Goal: Task Accomplishment & Management: Complete application form

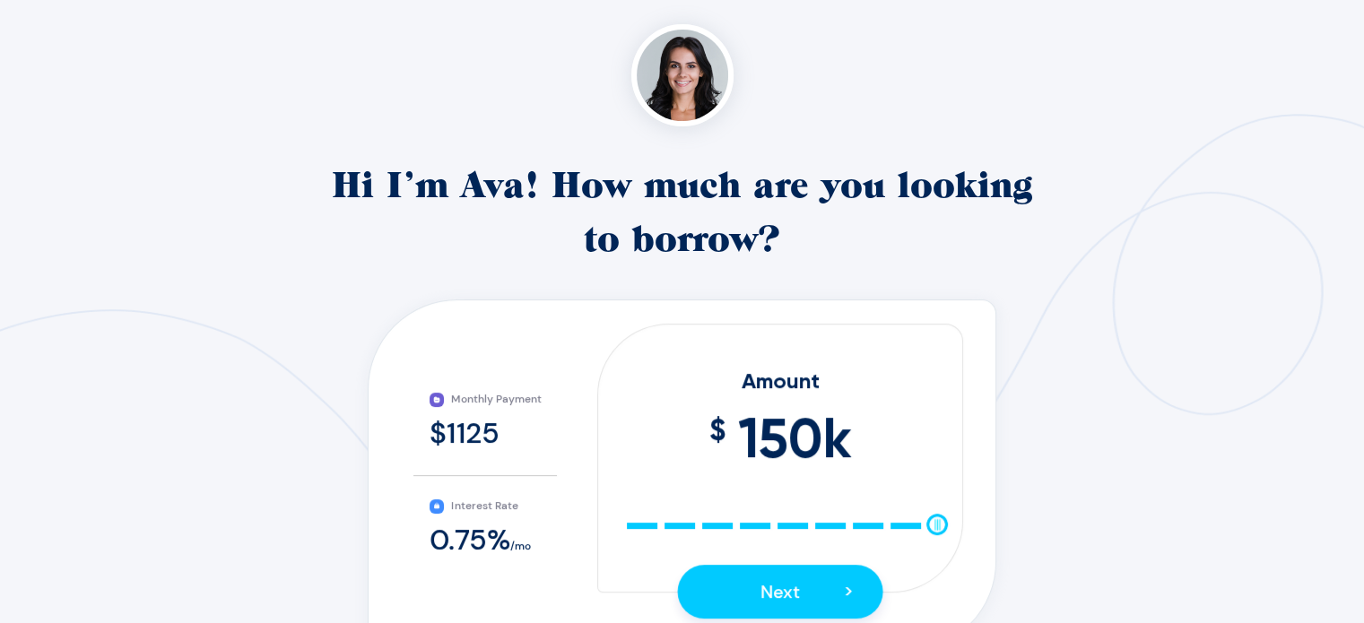
scroll to position [269, 0]
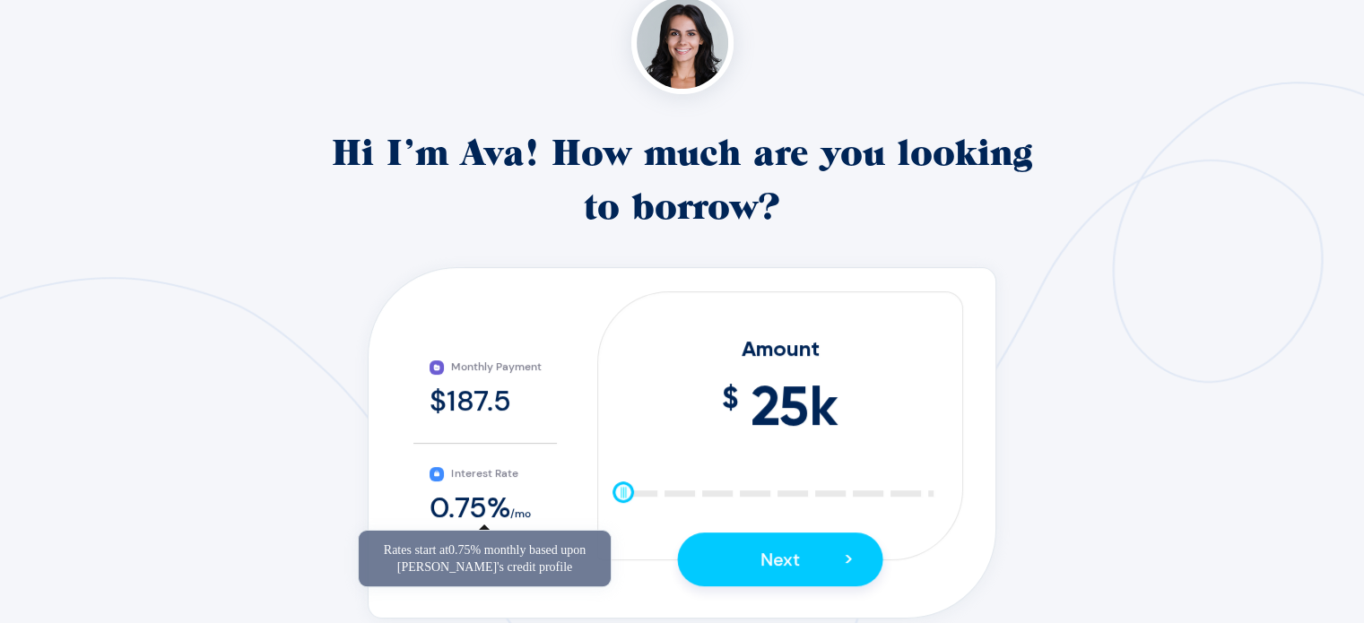
drag, startPoint x: 935, startPoint y: 491, endPoint x: 484, endPoint y: 490, distance: 451.0
click at [484, 490] on div "Monthly Payment $187.5 Interest Rate 0.75 % /mo Amount $ 25 k 10 25 40 55 70 85…" at bounding box center [681, 433] width 589 height 285
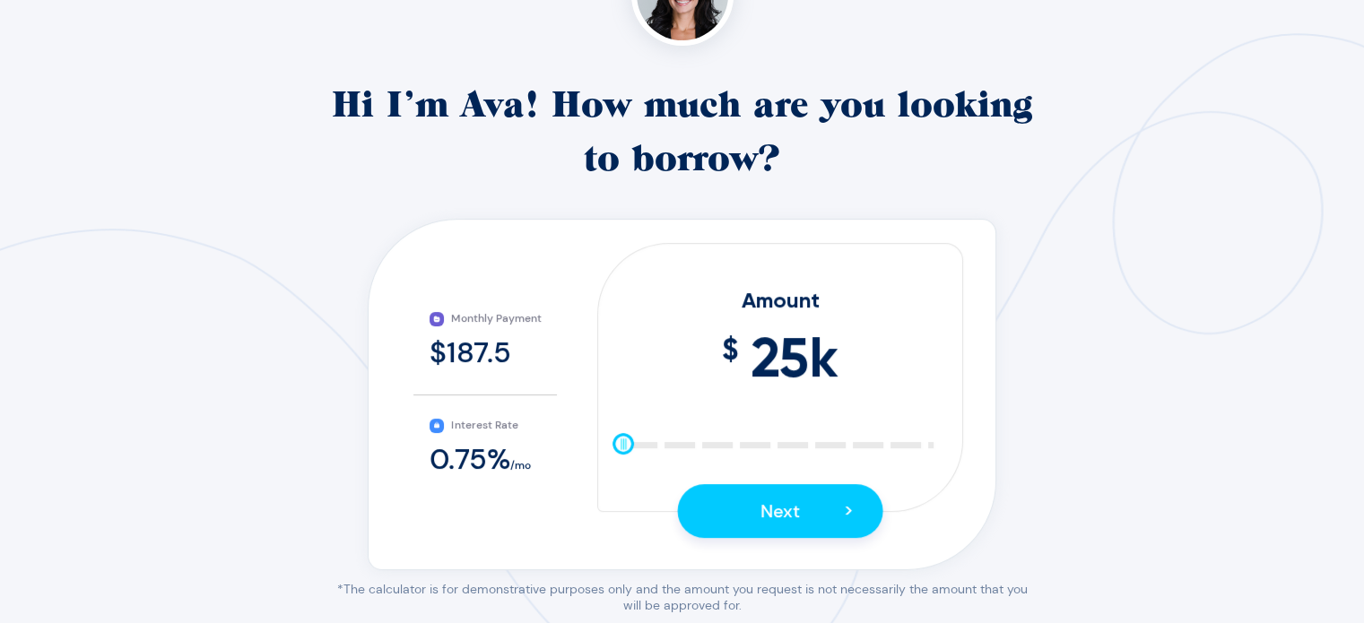
scroll to position [359, 0]
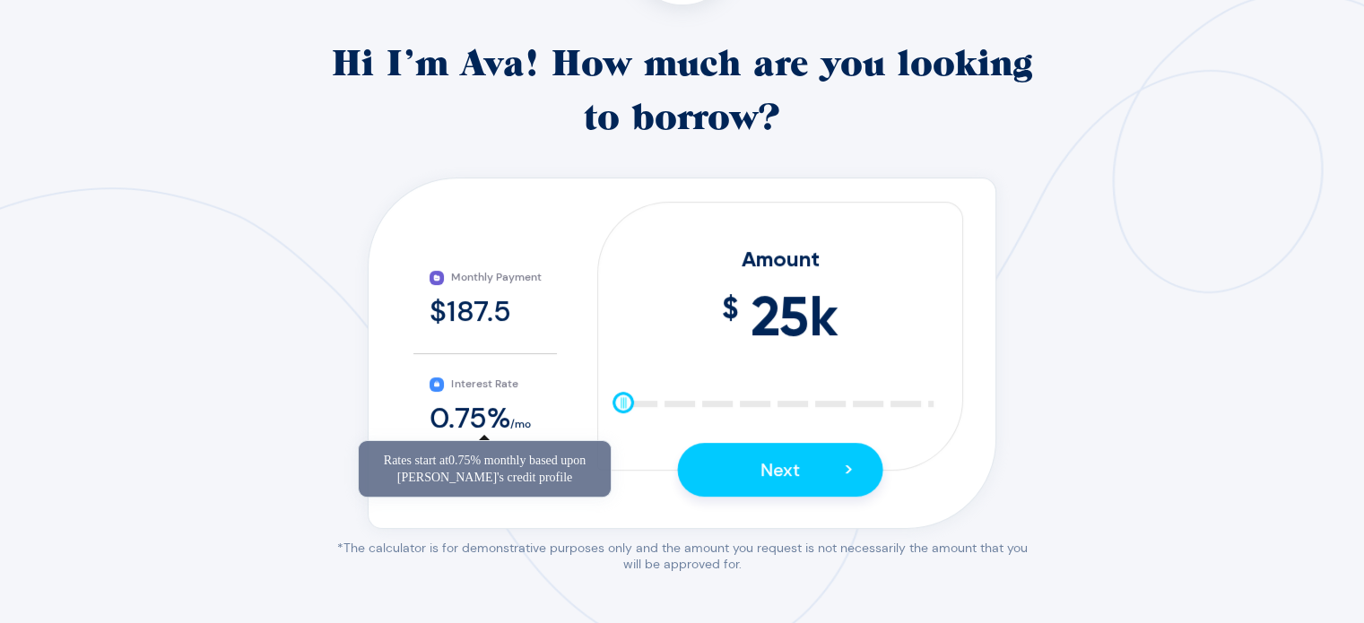
drag, startPoint x: 615, startPoint y: 404, endPoint x: 497, endPoint y: 429, distance: 120.8
click at [497, 429] on div "Monthly Payment $187.5 Interest Rate 0.75 % /mo Amount $ 25 k 10 25 40 55 70 85…" at bounding box center [681, 344] width 589 height 285
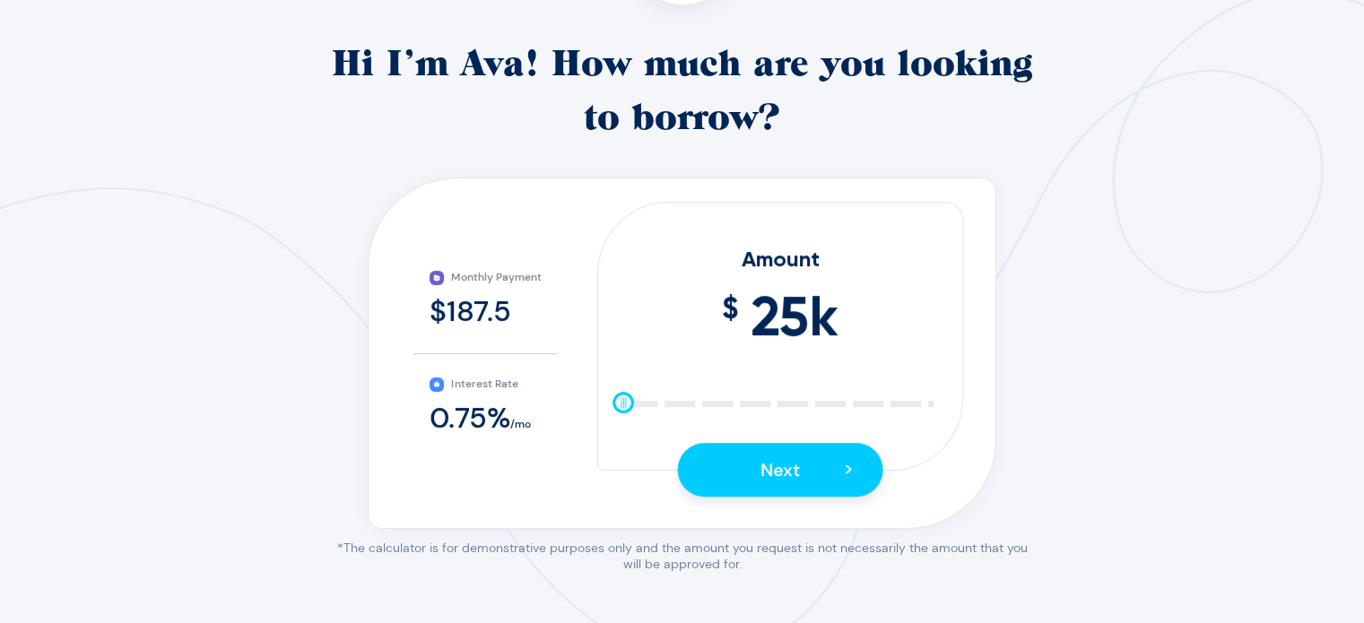
click at [459, 313] on div "$187.5" at bounding box center [484, 311] width 111 height 38
click at [728, 451] on button "Next >" at bounding box center [779, 470] width 205 height 54
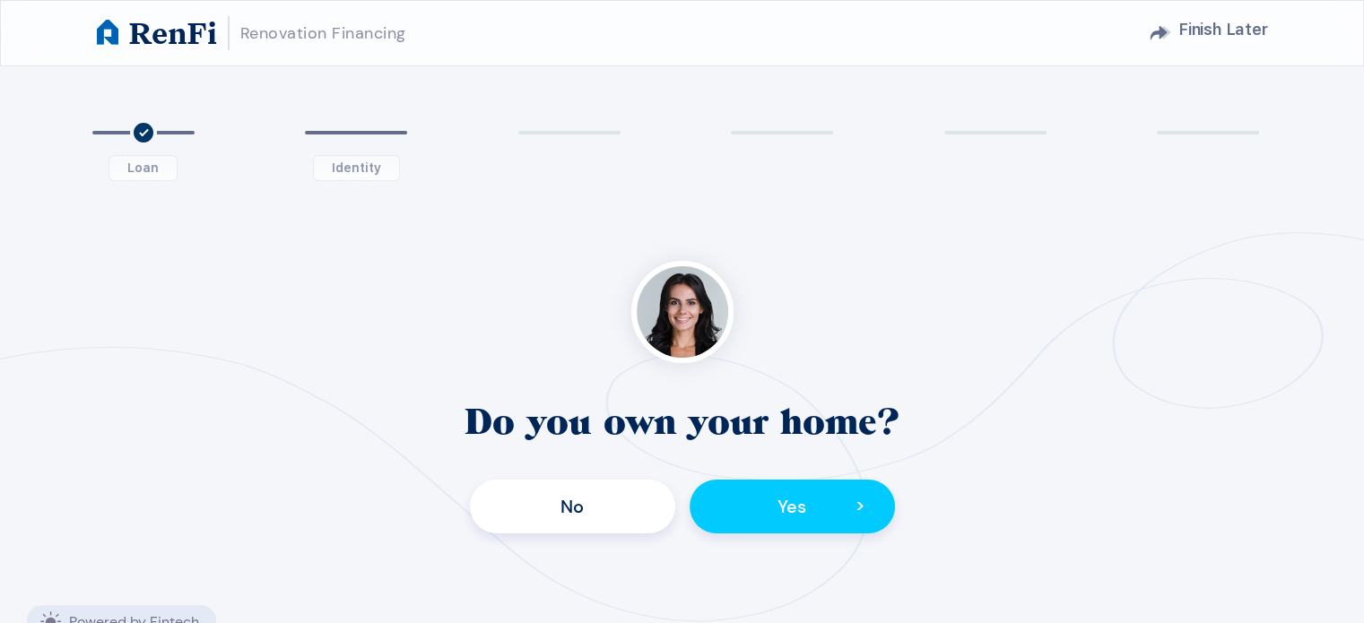
click at [561, 517] on button "No" at bounding box center [572, 507] width 205 height 54
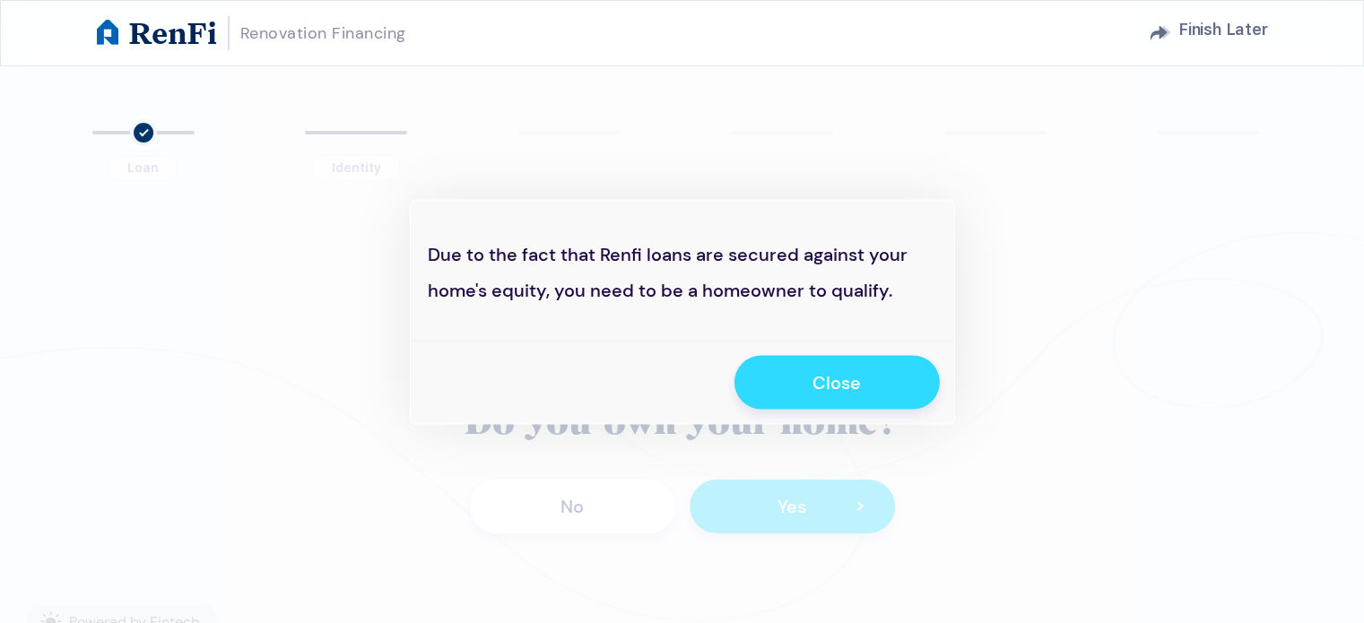
click at [891, 383] on button "Close" at bounding box center [836, 382] width 205 height 54
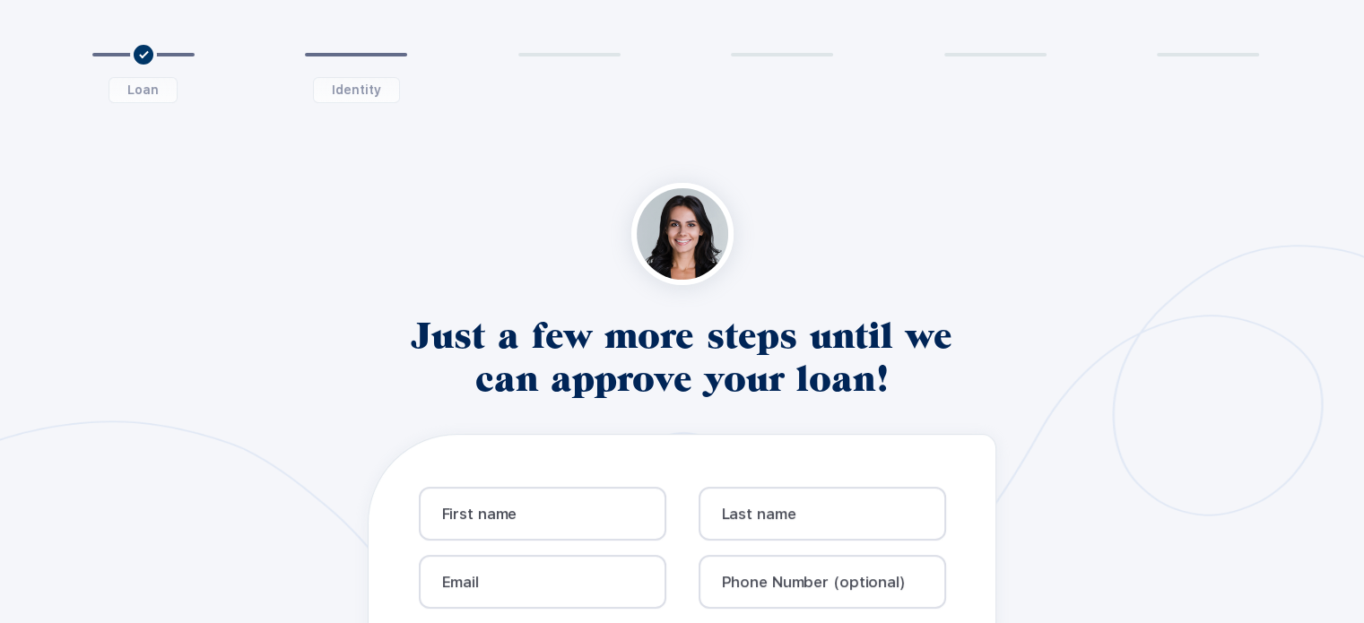
scroll to position [179, 0]
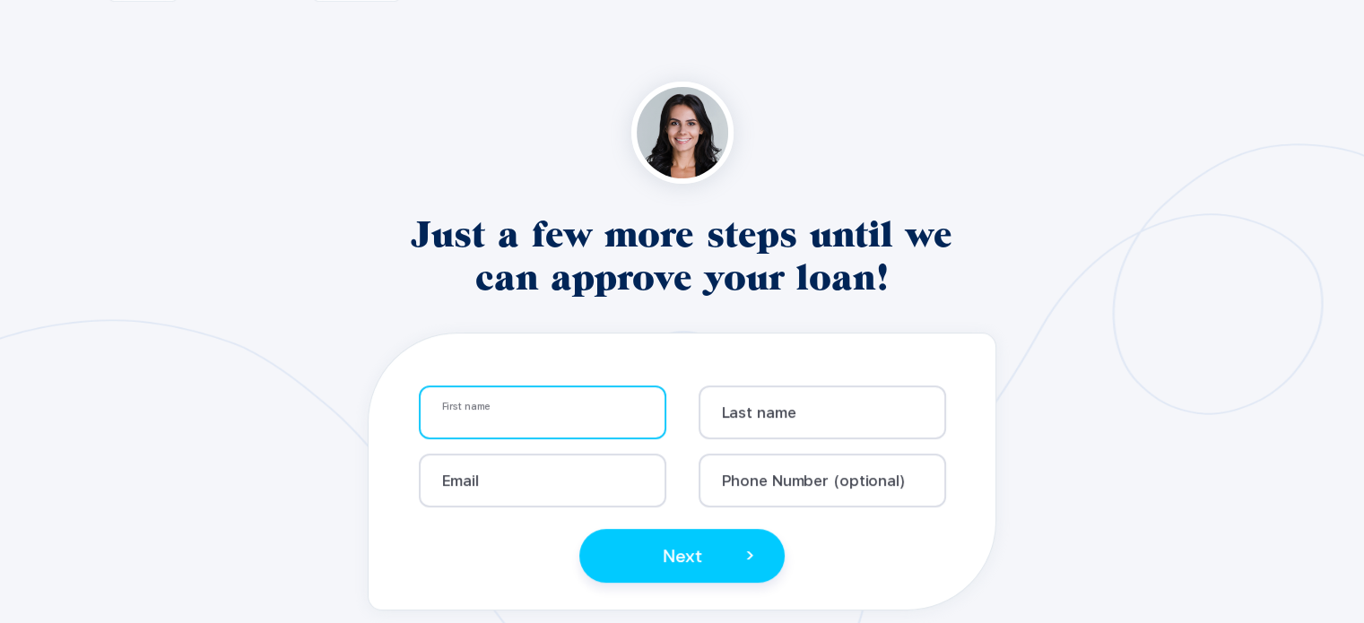
click at [617, 420] on input "text" at bounding box center [550, 419] width 217 height 15
type input "Glenndel"
type input "Laguerta"
type input "[EMAIL_ADDRESS][DOMAIN_NAME]"
type input "2368684606"
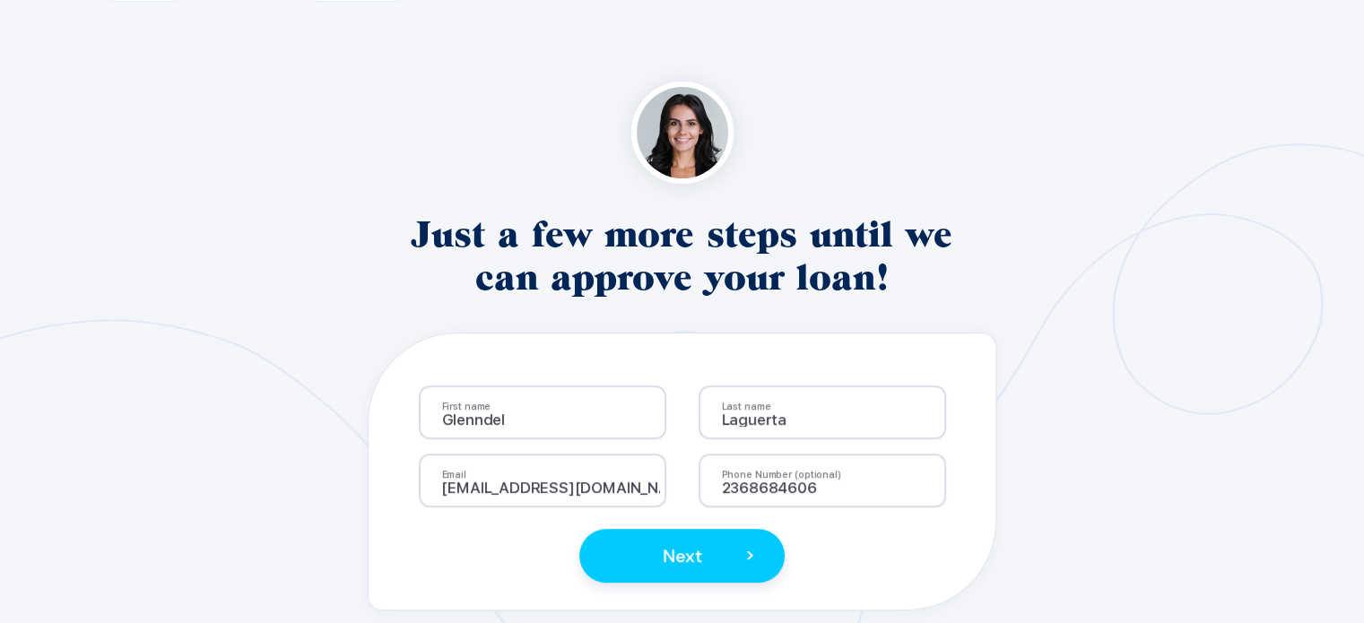
scroll to position [269, 0]
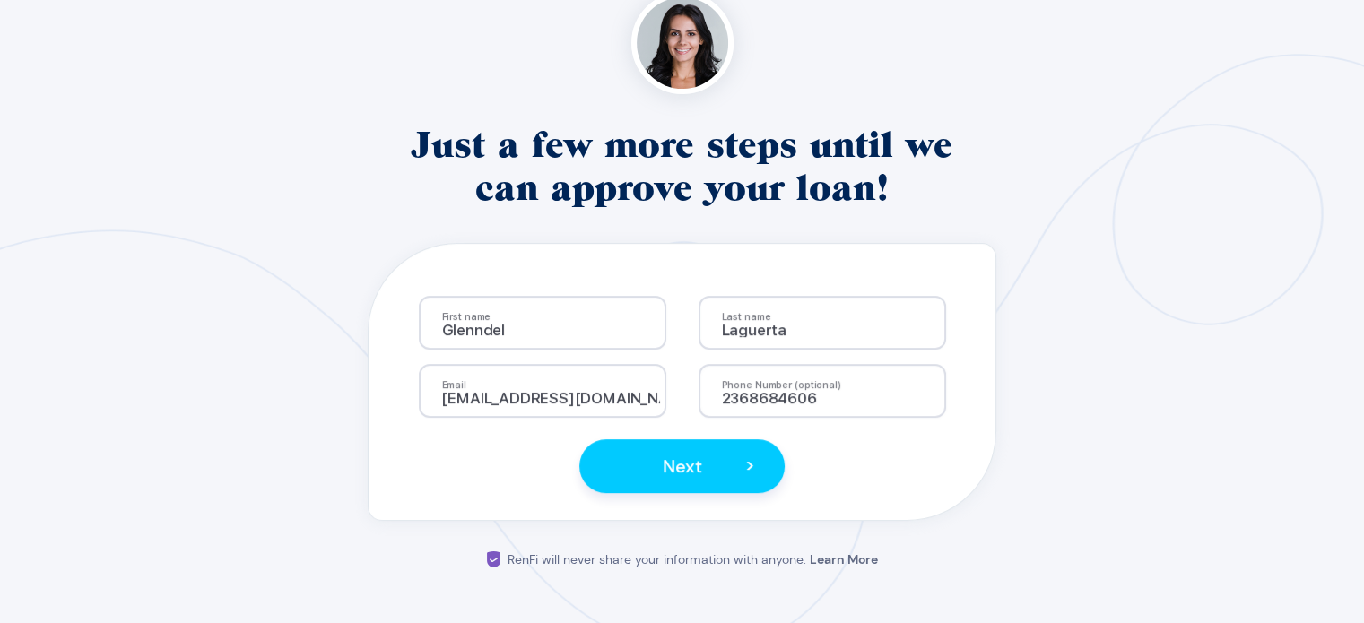
click at [698, 451] on span "Next" at bounding box center [682, 466] width 39 height 30
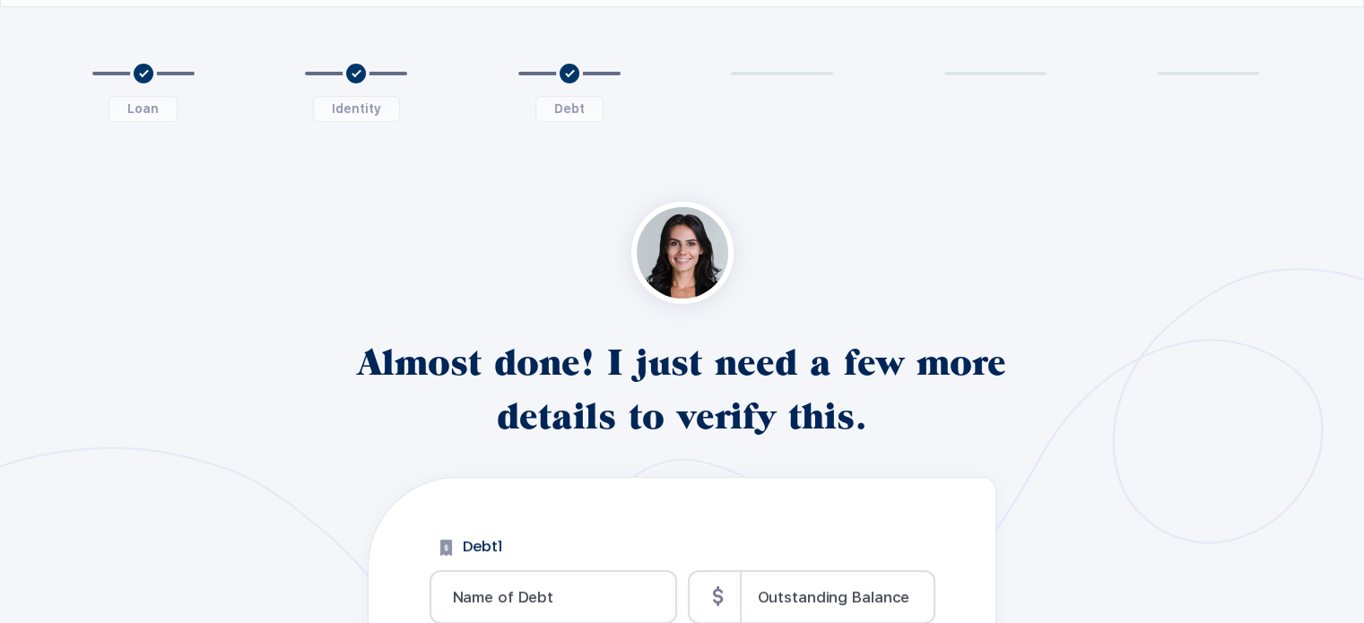
scroll to position [179, 0]
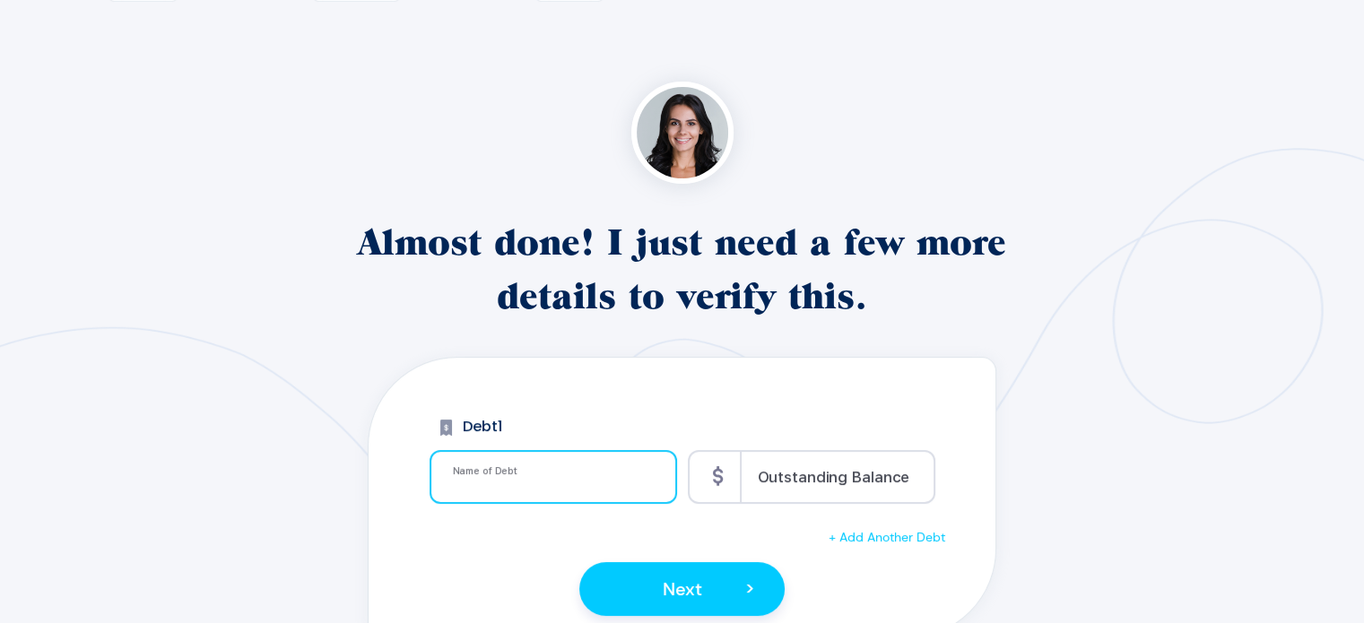
click at [563, 479] on input "text" at bounding box center [561, 483] width 217 height 15
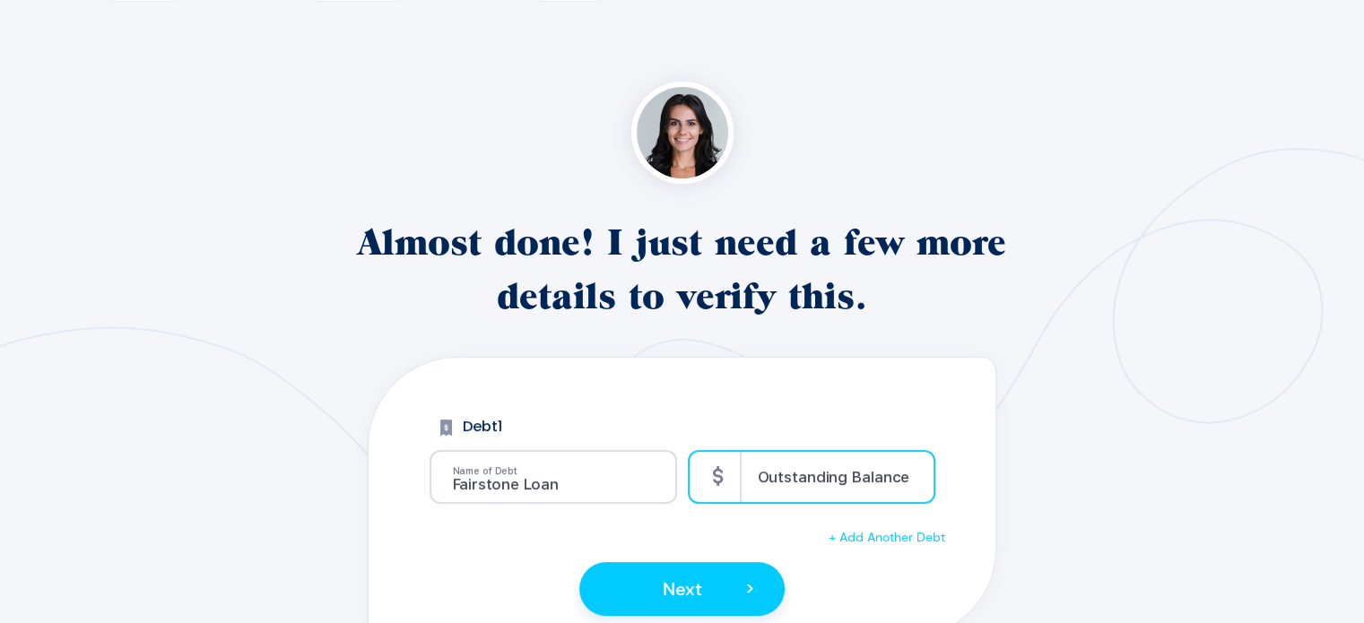
type input "Fairstone Loan"
click at [770, 466] on div "Icons Outstanding Balance Info" at bounding box center [811, 477] width 247 height 54
type input "7500"
click at [901, 529] on span "+ Add Another Debt" at bounding box center [886, 537] width 117 height 16
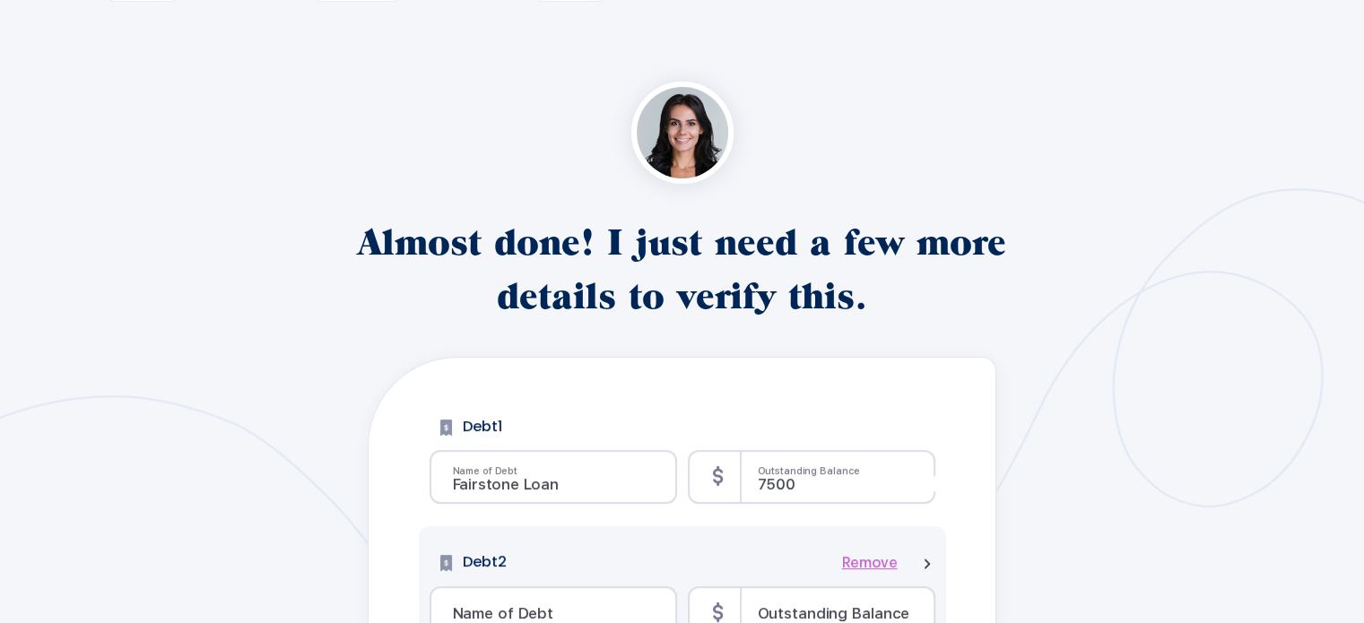
scroll to position [269, 0]
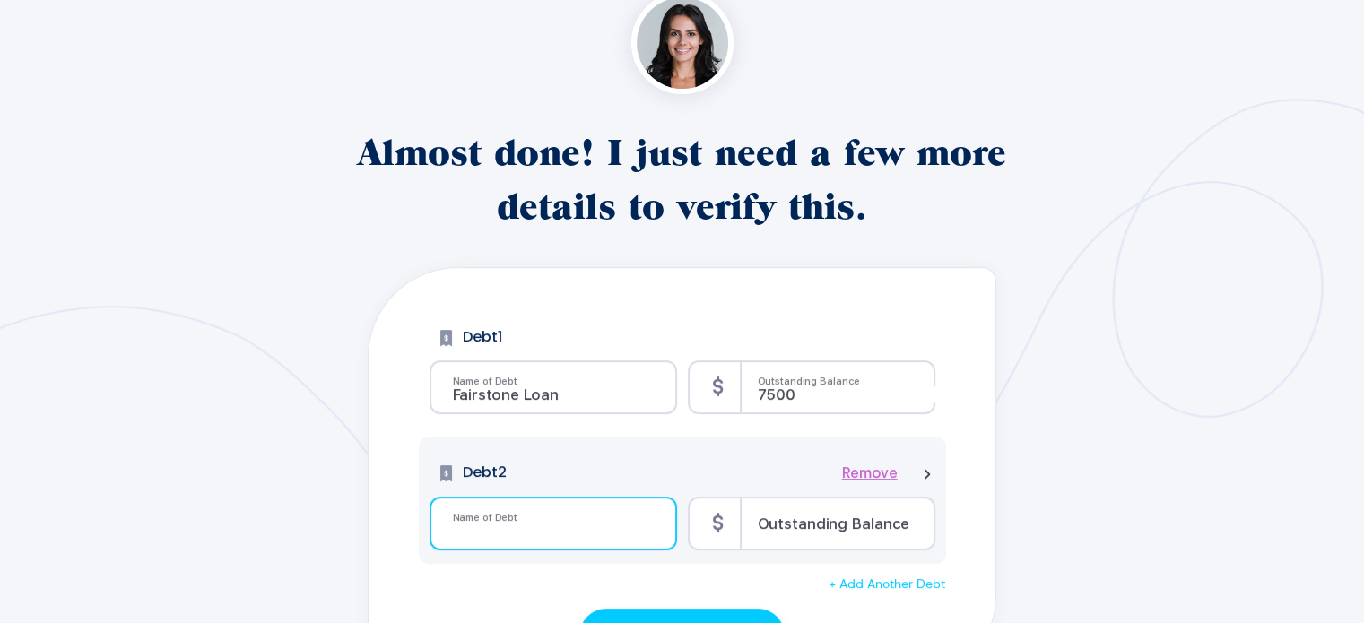
click at [538, 530] on input "text" at bounding box center [561, 530] width 217 height 15
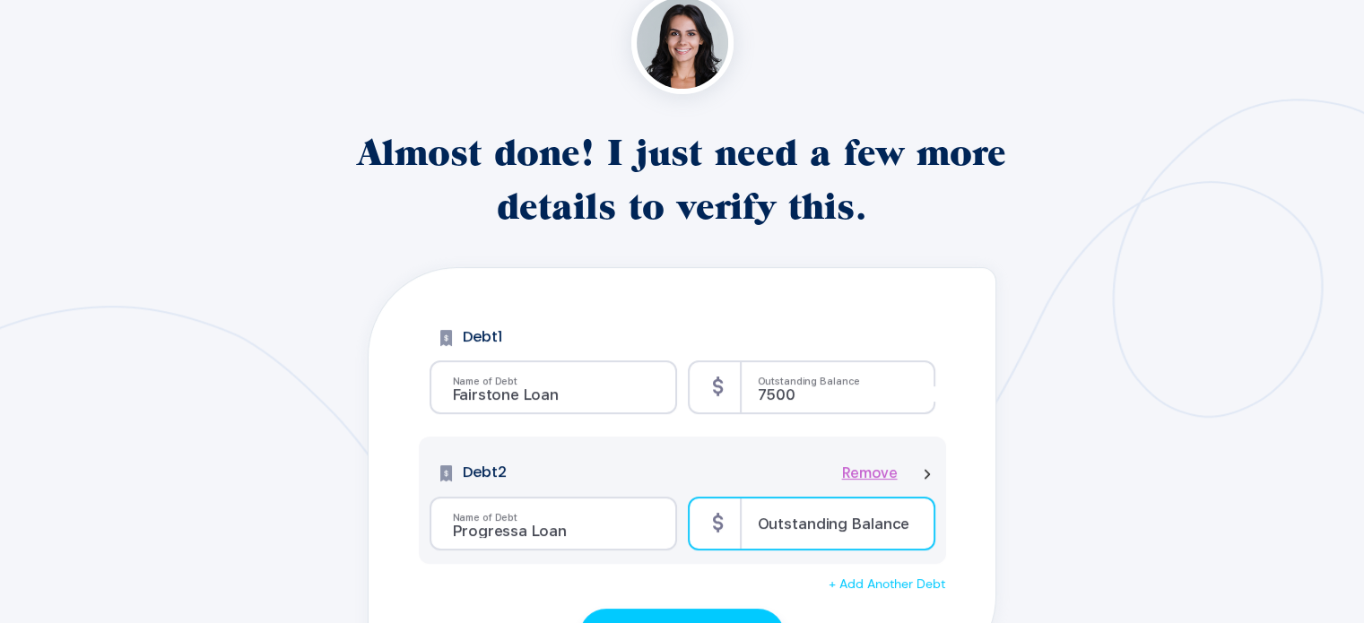
type input "Progressa Loan"
click at [766, 525] on input "number" at bounding box center [866, 530] width 217 height 15
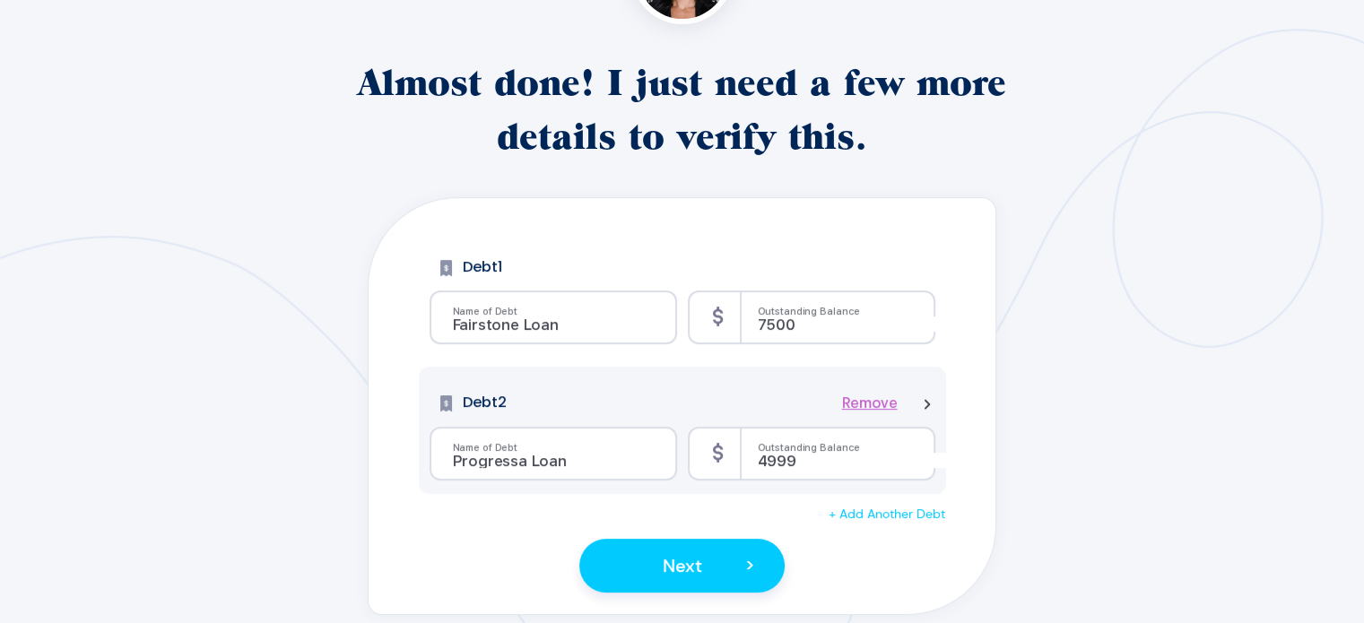
scroll to position [359, 0]
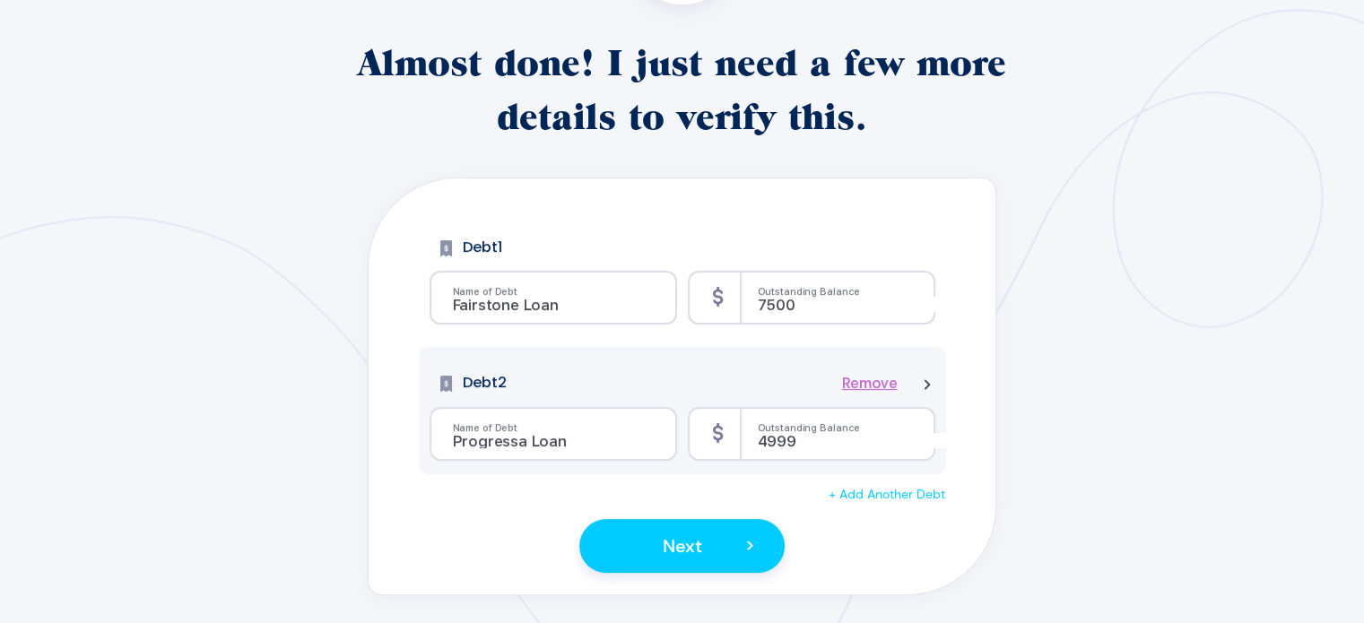
type input "4999"
click at [897, 495] on span "+ Add Another Debt" at bounding box center [886, 494] width 117 height 16
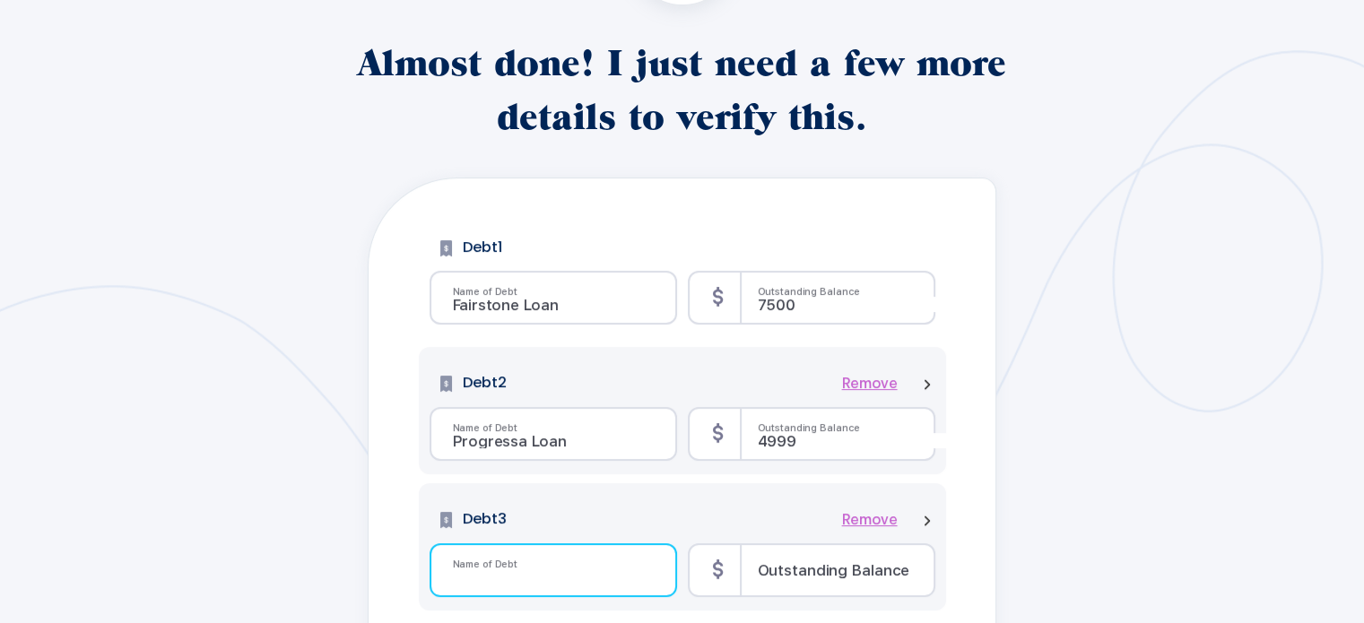
click at [550, 570] on input "text" at bounding box center [561, 576] width 217 height 15
click at [453, 575] on input "Credit Card" at bounding box center [561, 576] width 217 height 15
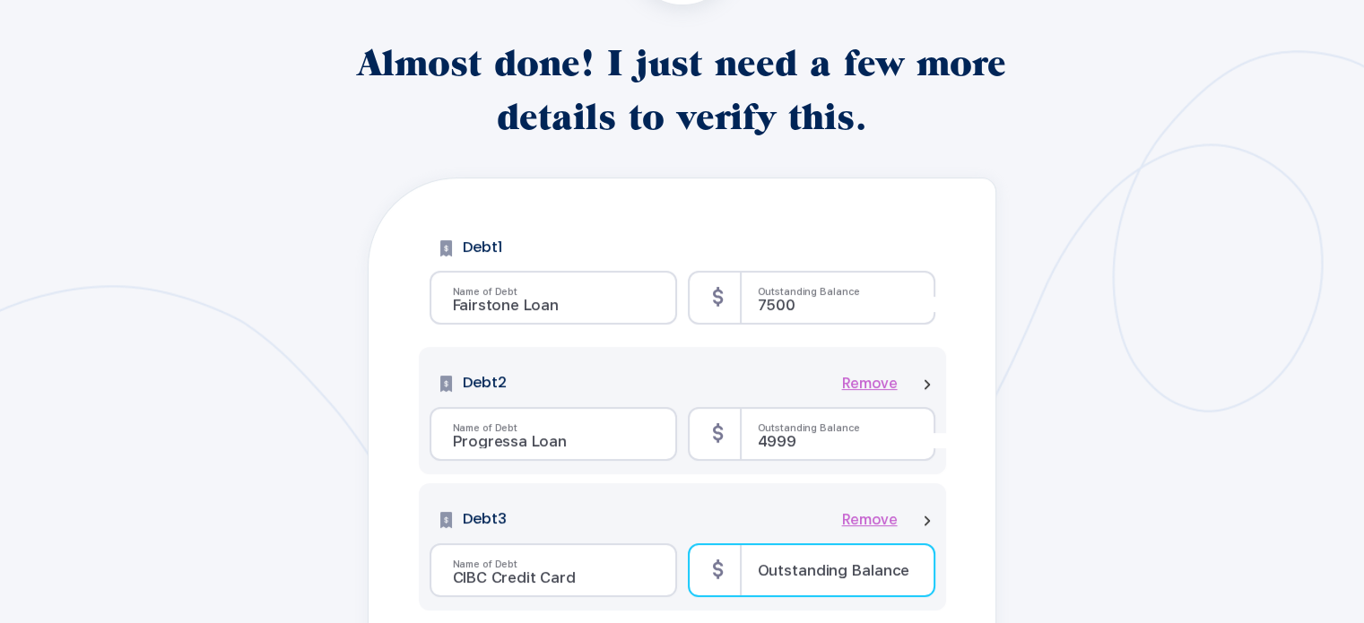
type input "CIBC Credit Card"
click at [835, 573] on input "number" at bounding box center [866, 576] width 217 height 15
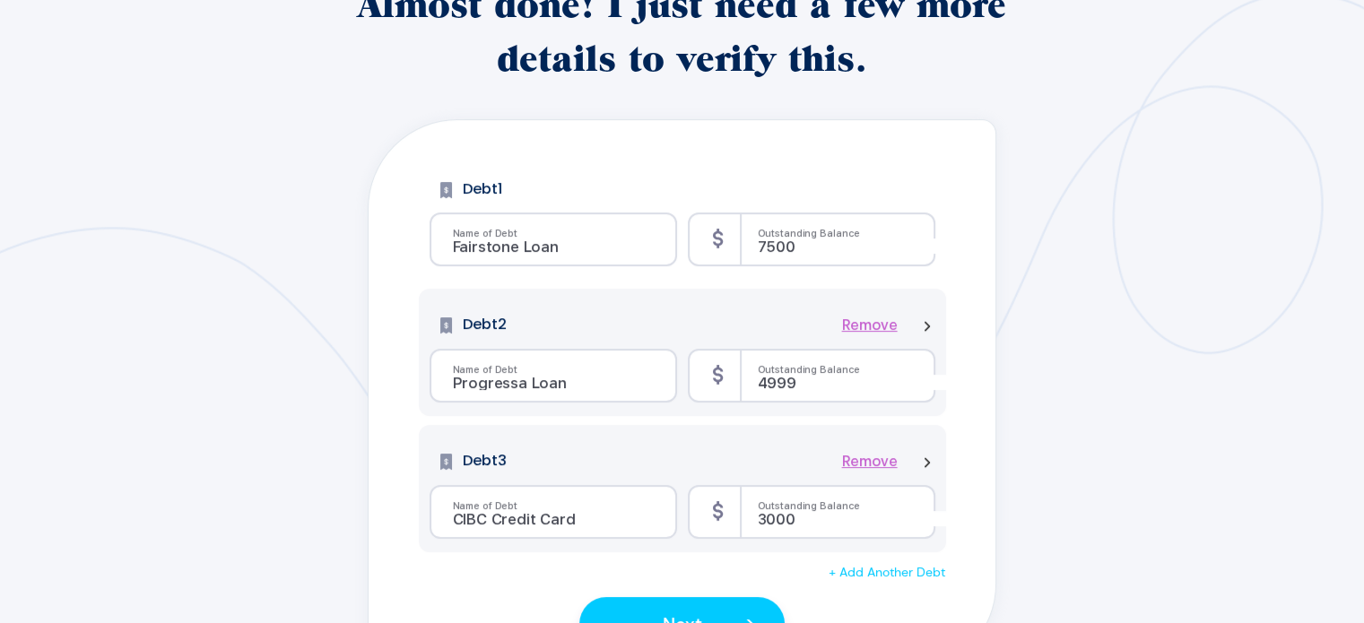
scroll to position [448, 0]
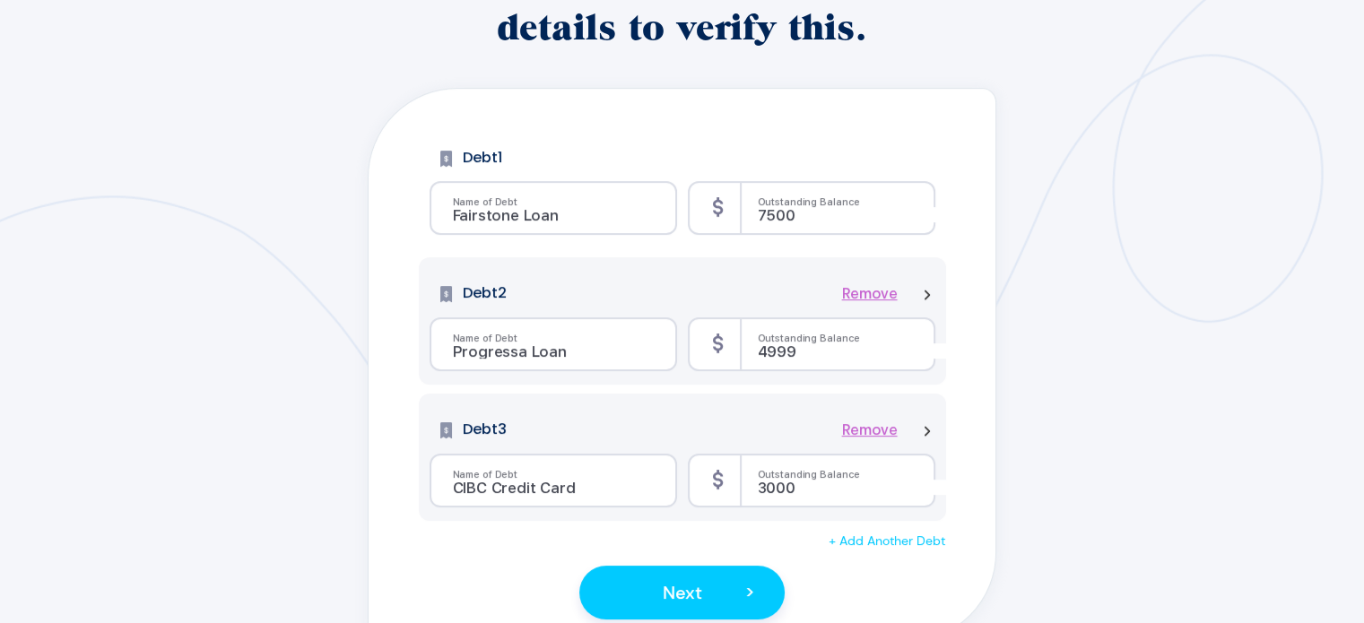
type input "3000"
click at [904, 537] on span "+ Add Another Debt" at bounding box center [886, 541] width 117 height 16
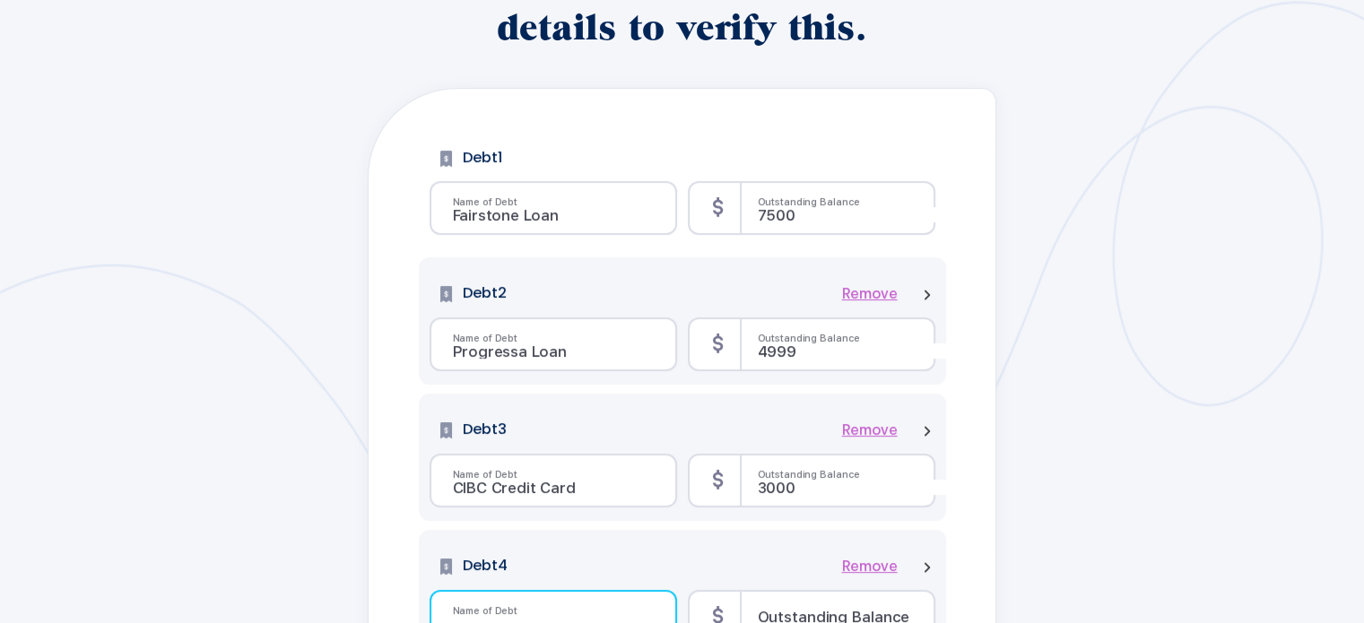
click at [520, 604] on div "Name of Debt Info" at bounding box center [552, 617] width 247 height 54
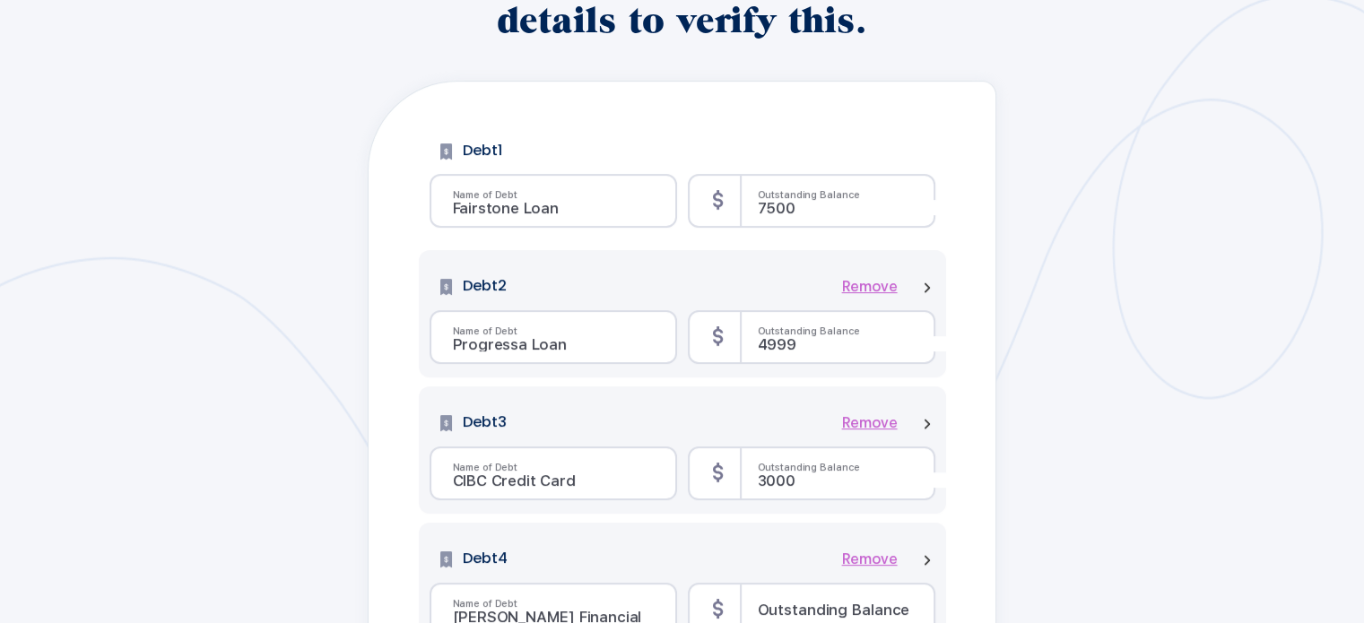
scroll to position [545, 0]
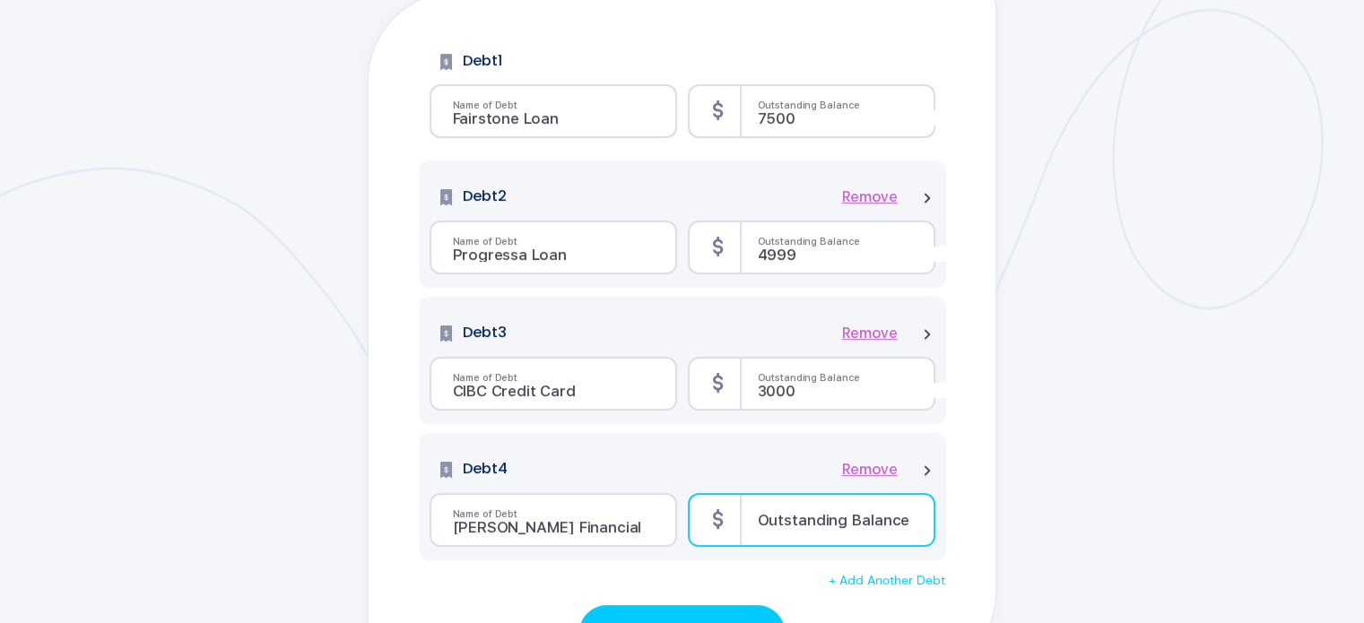
type input "[PERSON_NAME] Financial"
click at [824, 519] on input "number" at bounding box center [866, 526] width 217 height 15
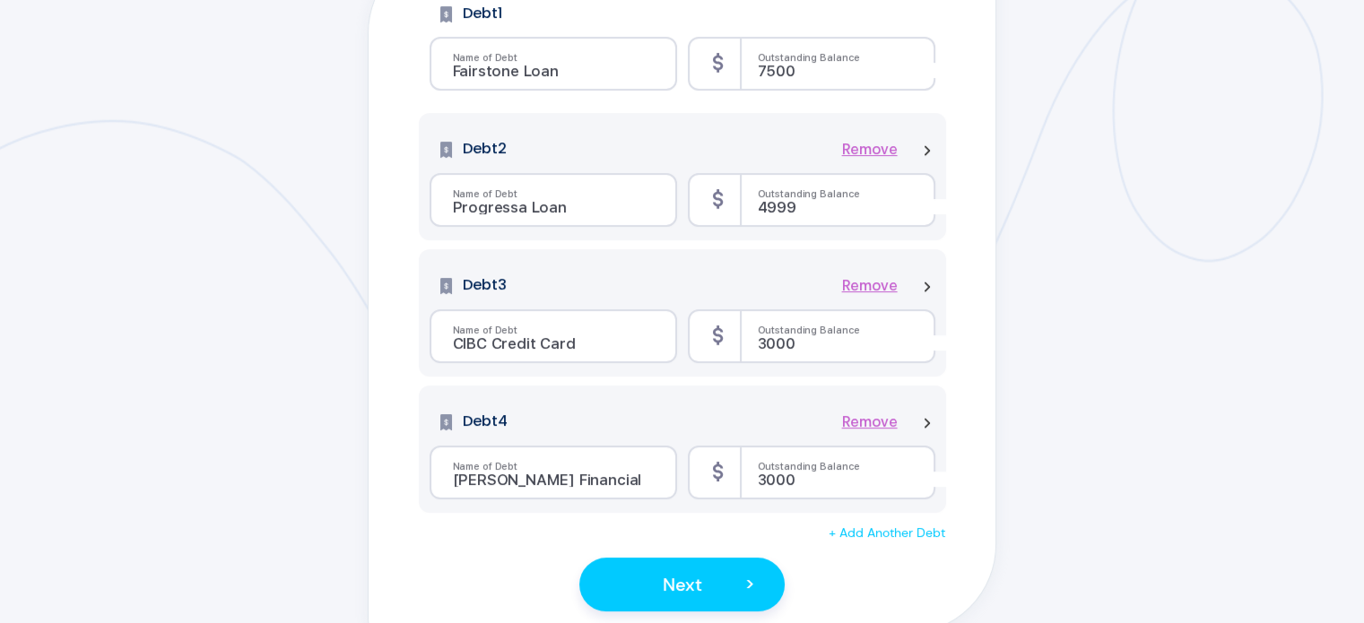
scroll to position [635, 0]
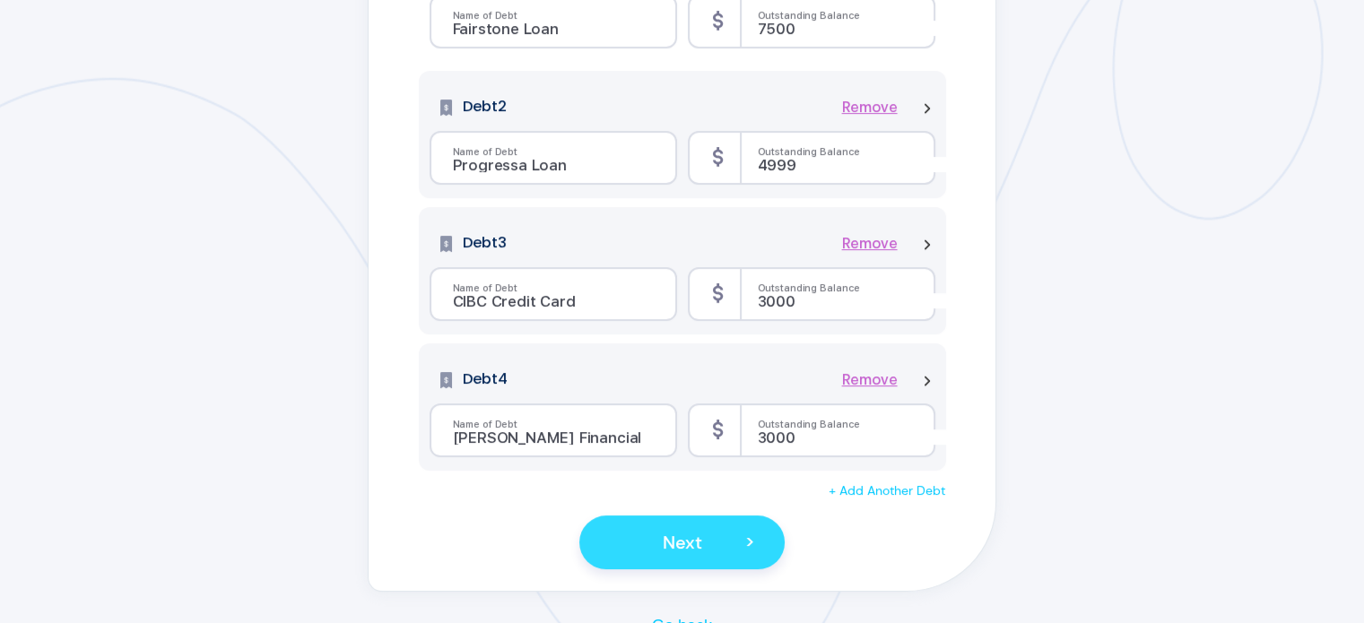
type input "3000"
click at [716, 548] on button "Next >" at bounding box center [681, 543] width 205 height 54
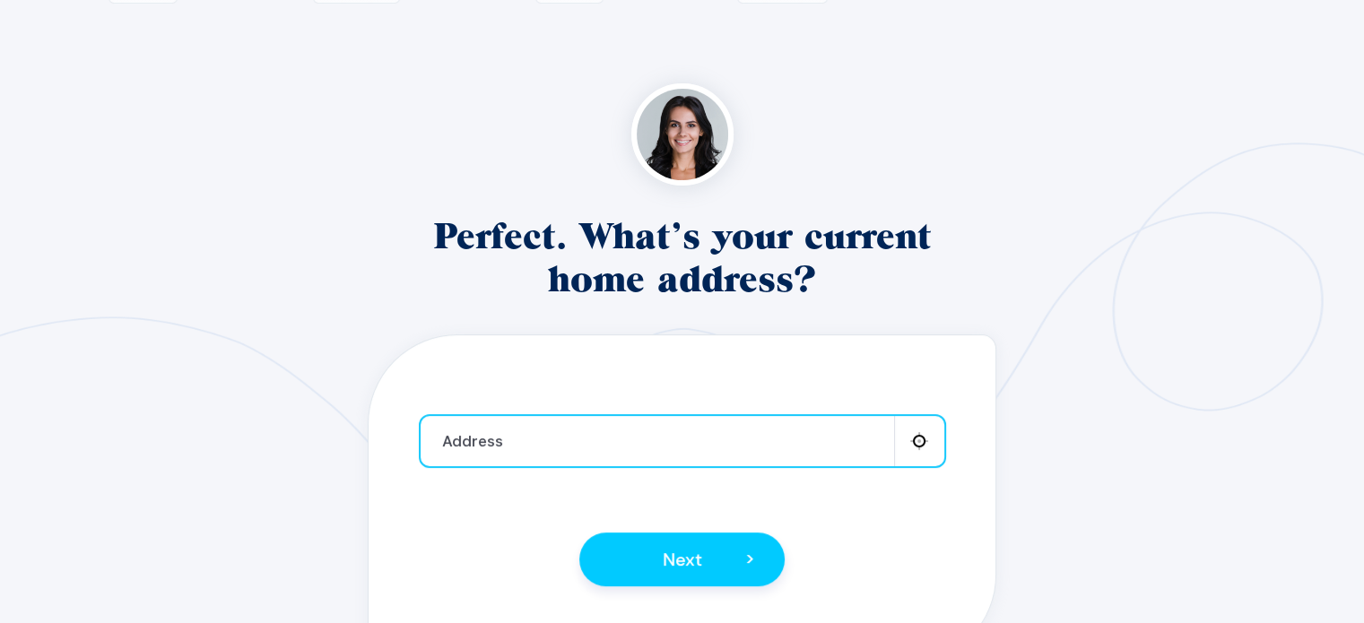
scroll to position [179, 0]
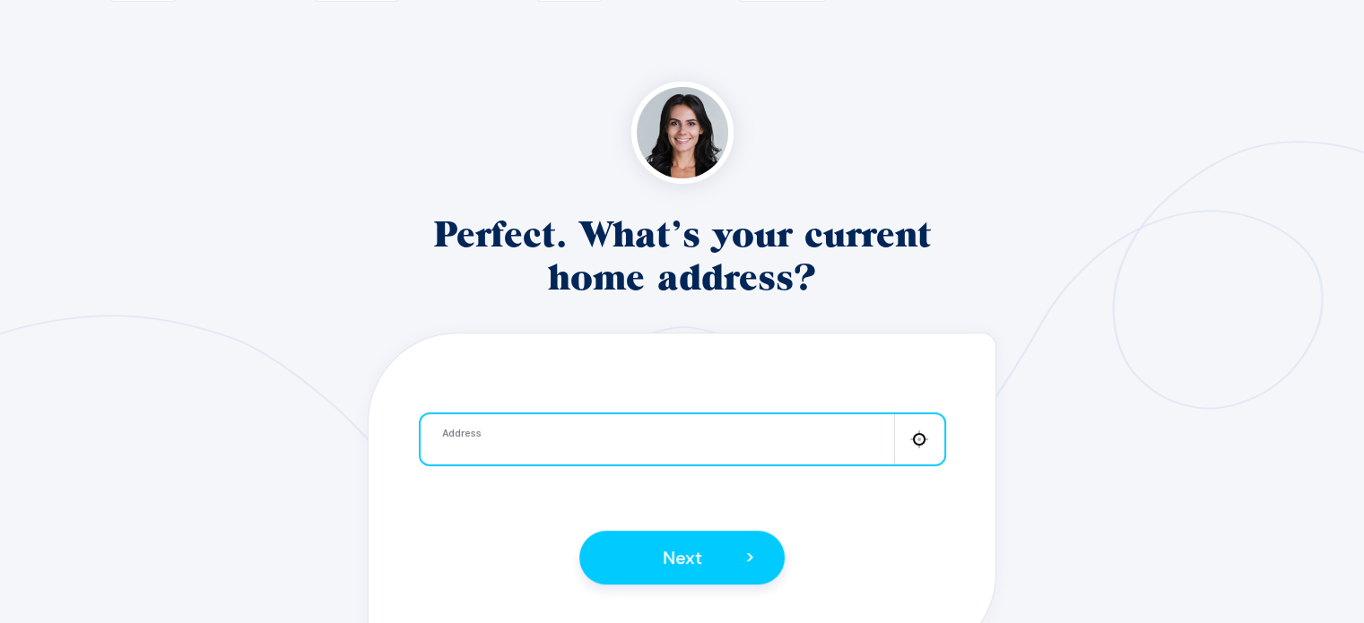
click at [784, 440] on input at bounding box center [682, 445] width 481 height 15
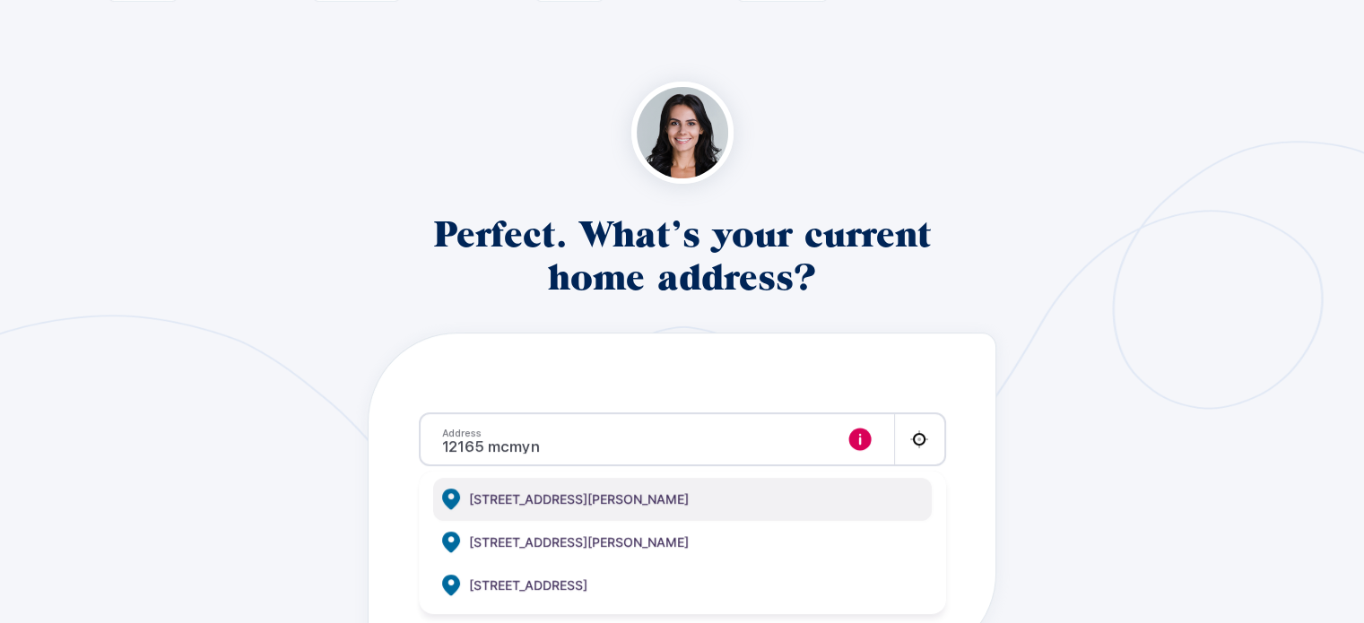
click at [659, 501] on span "[STREET_ADDRESS][PERSON_NAME]" at bounding box center [579, 500] width 220 height 22
type input "[STREET_ADDRESS][PERSON_NAME]"
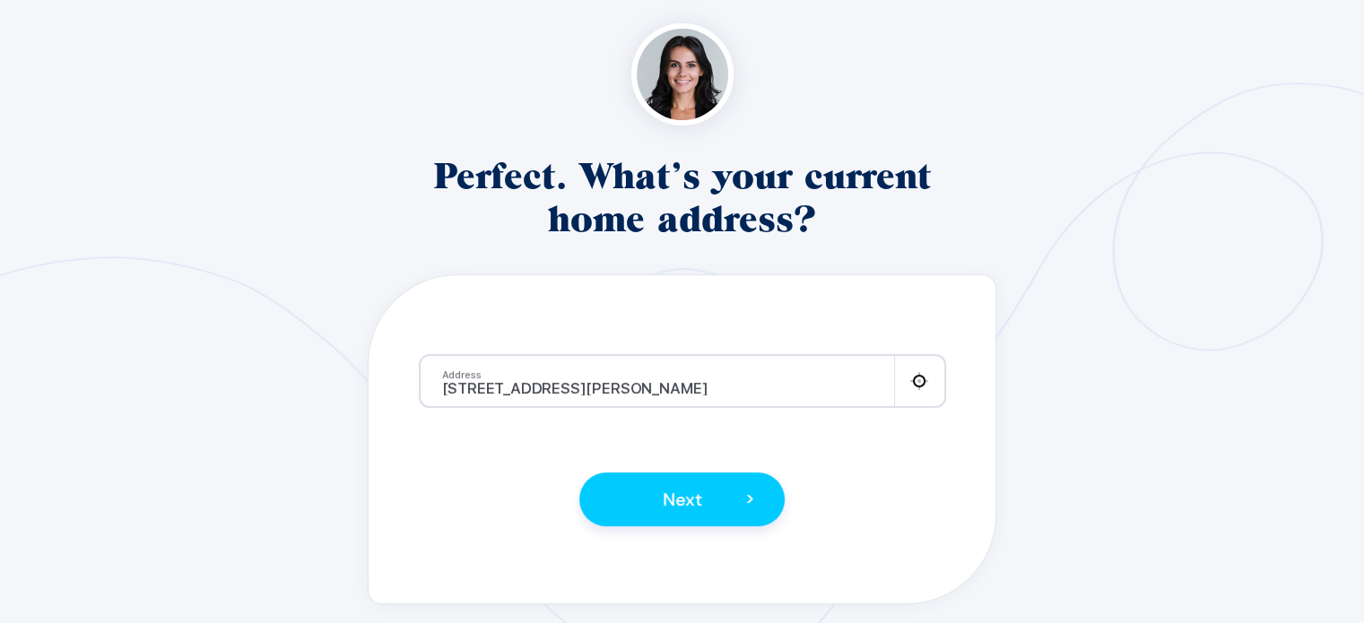
scroll to position [269, 0]
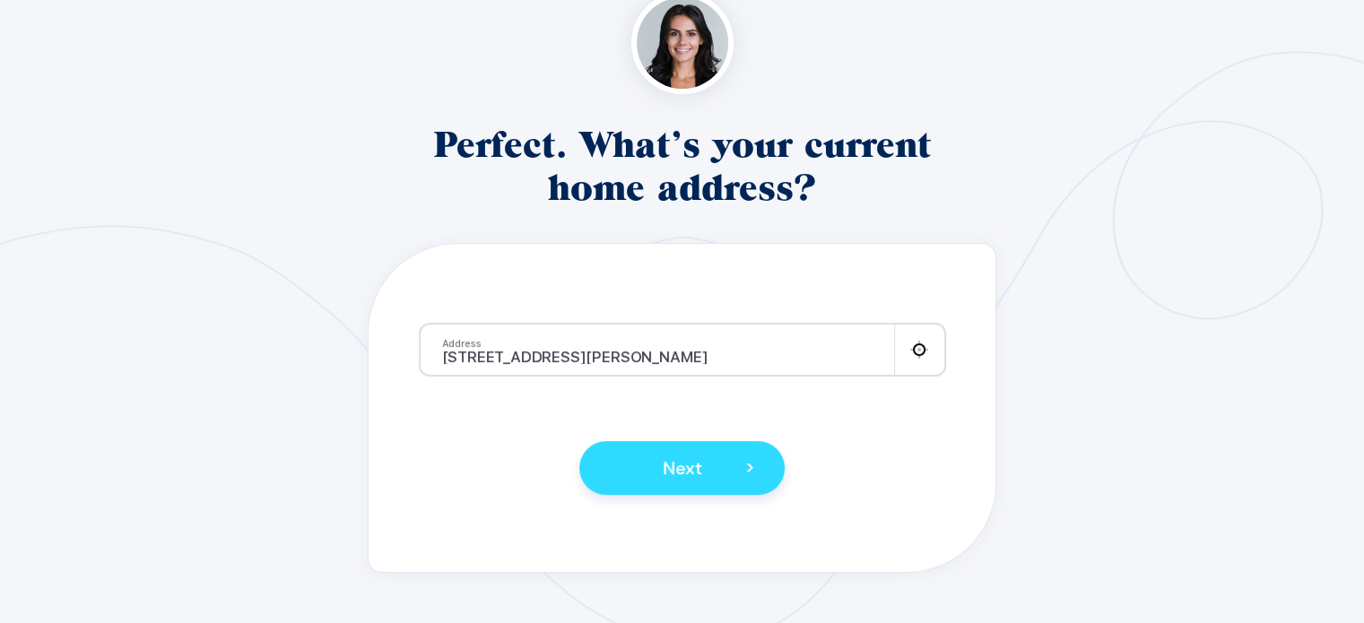
click at [672, 473] on span "Next" at bounding box center [682, 467] width 39 height 23
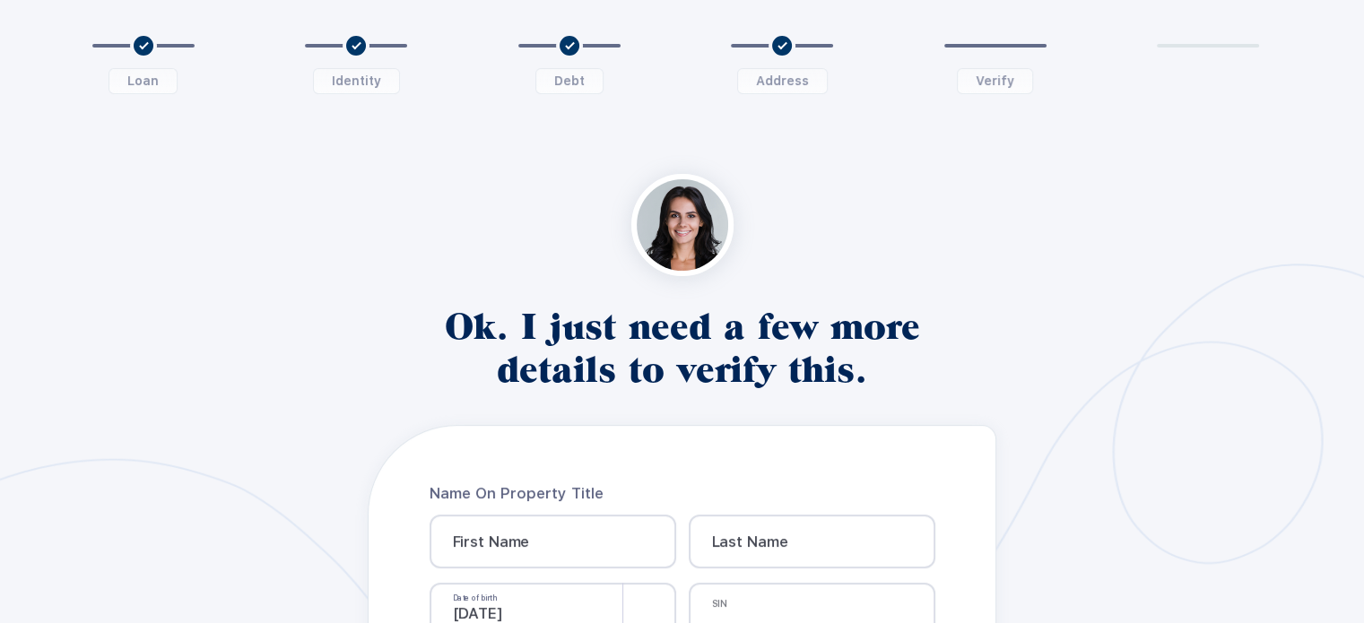
scroll to position [179, 0]
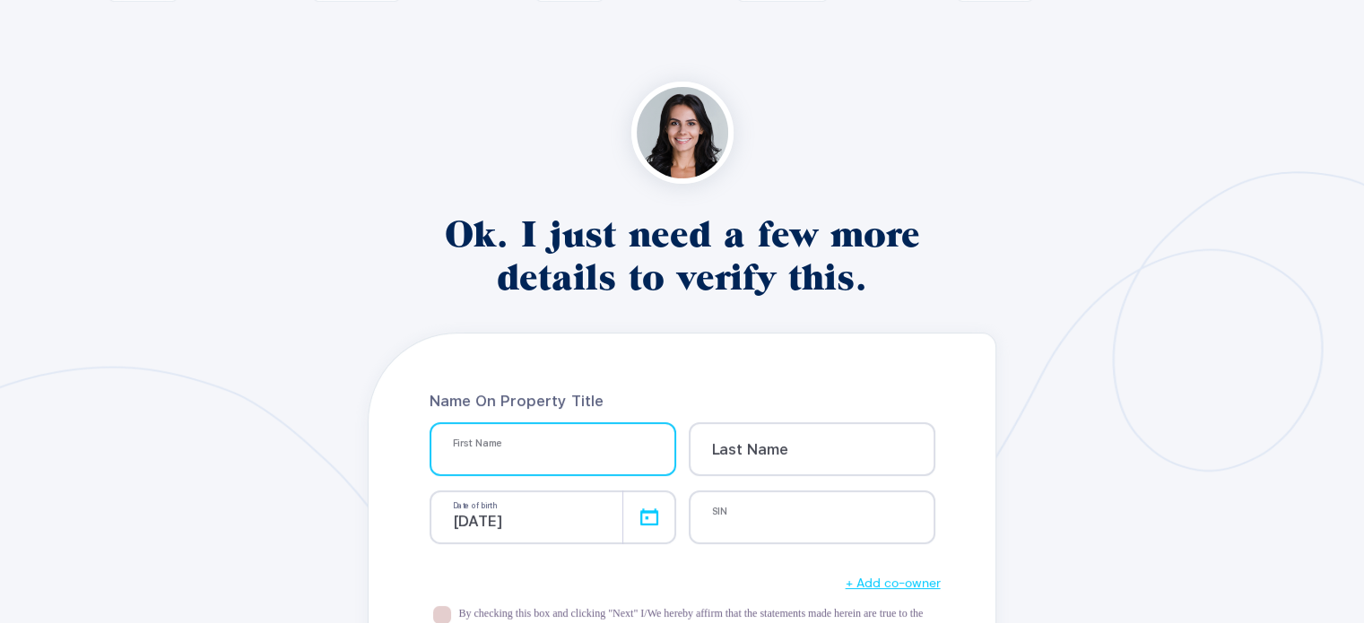
click at [592, 456] on input at bounding box center [561, 455] width 217 height 15
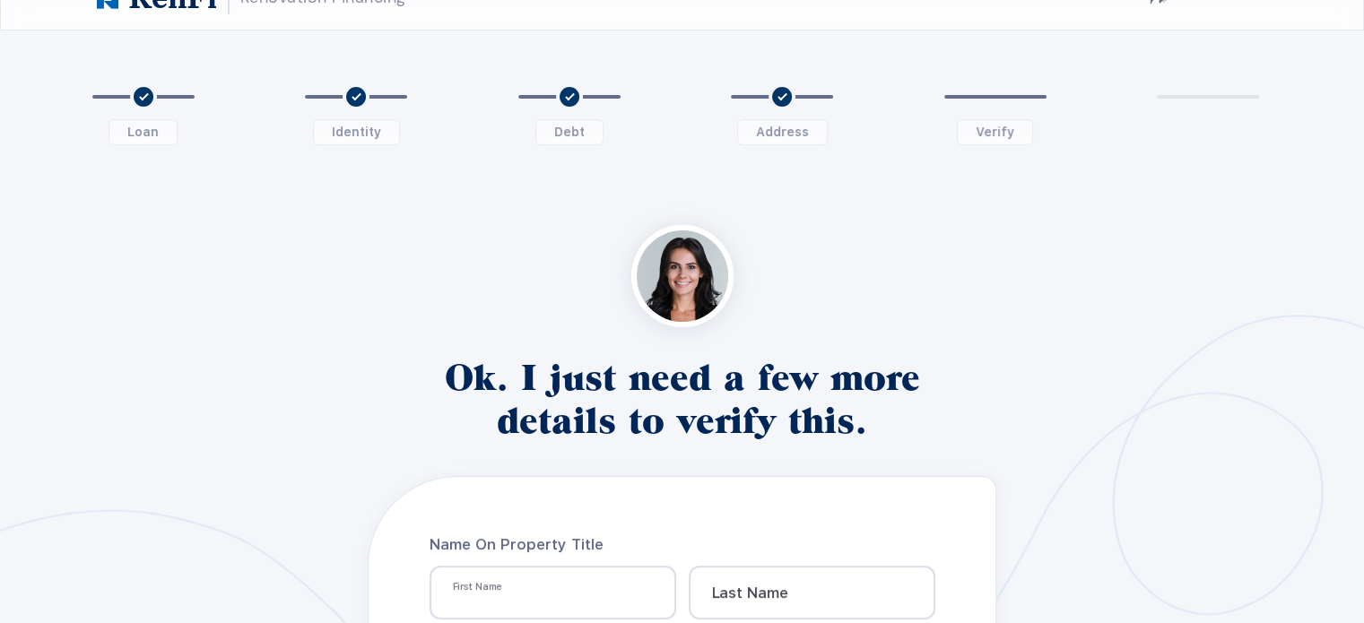
scroll to position [359, 0]
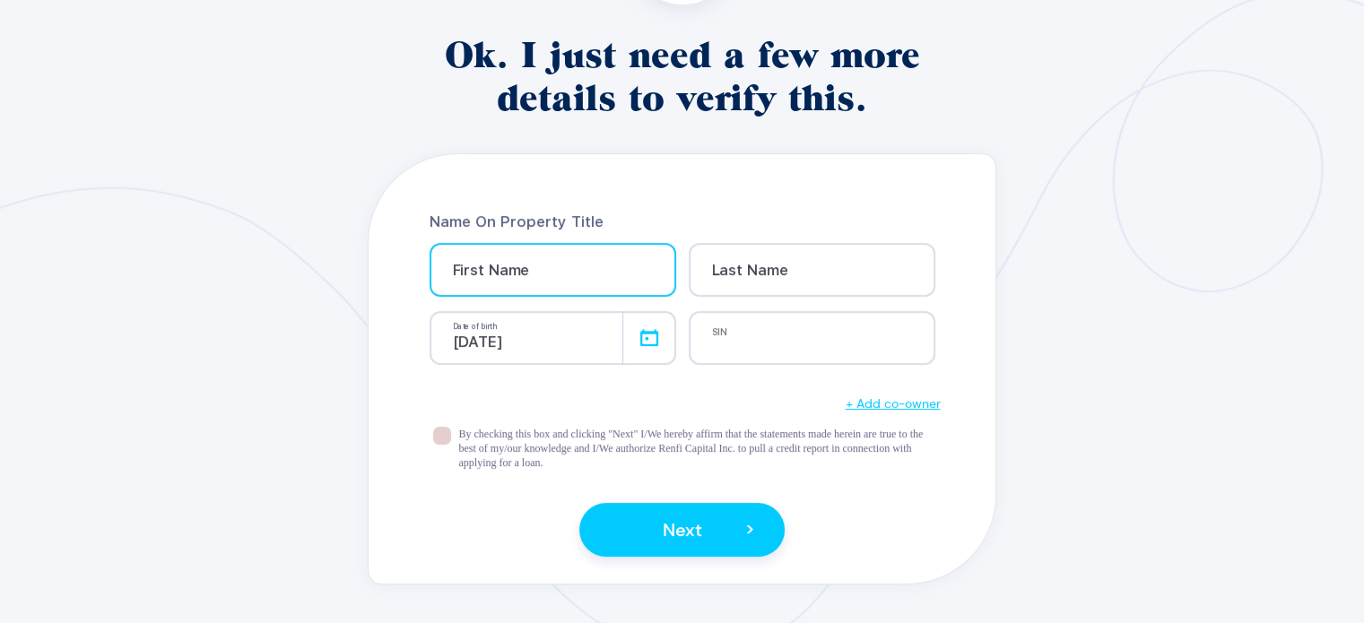
click at [551, 250] on div "First Name Info" at bounding box center [552, 270] width 247 height 54
click at [543, 269] on input at bounding box center [575, 276] width 244 height 15
type input "Glenndel"
type input "Laguerta"
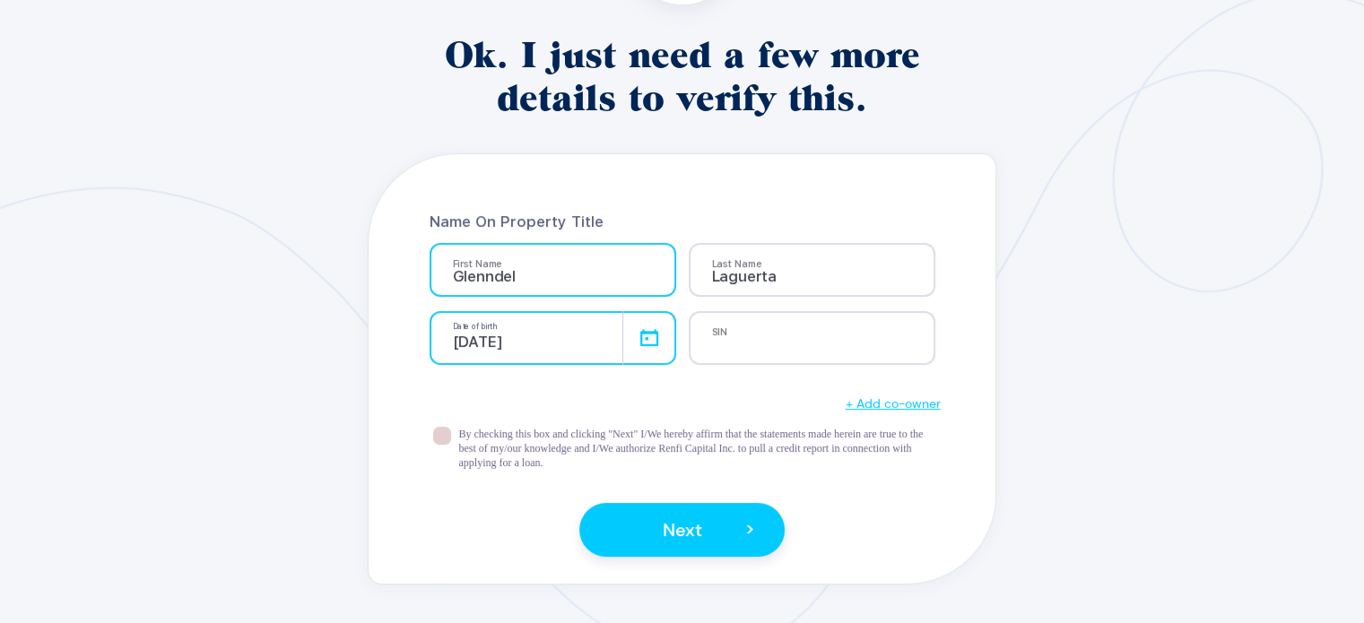
select select "2006"
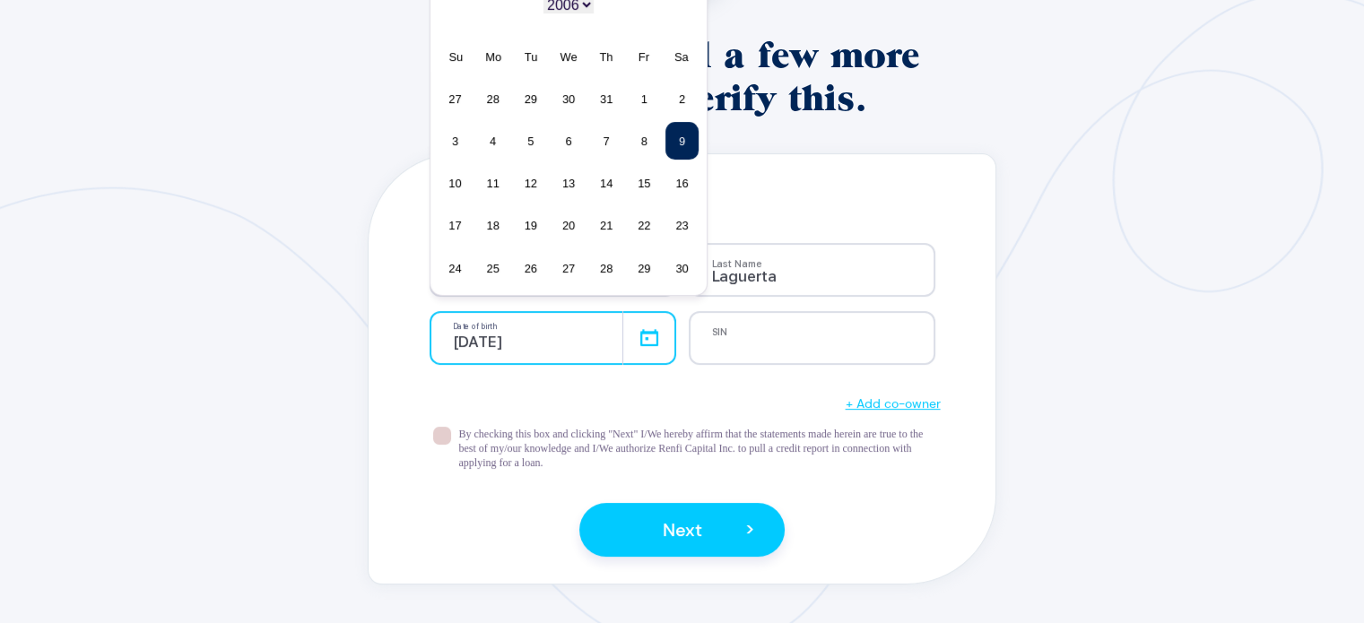
type input "0"
select select "2000"
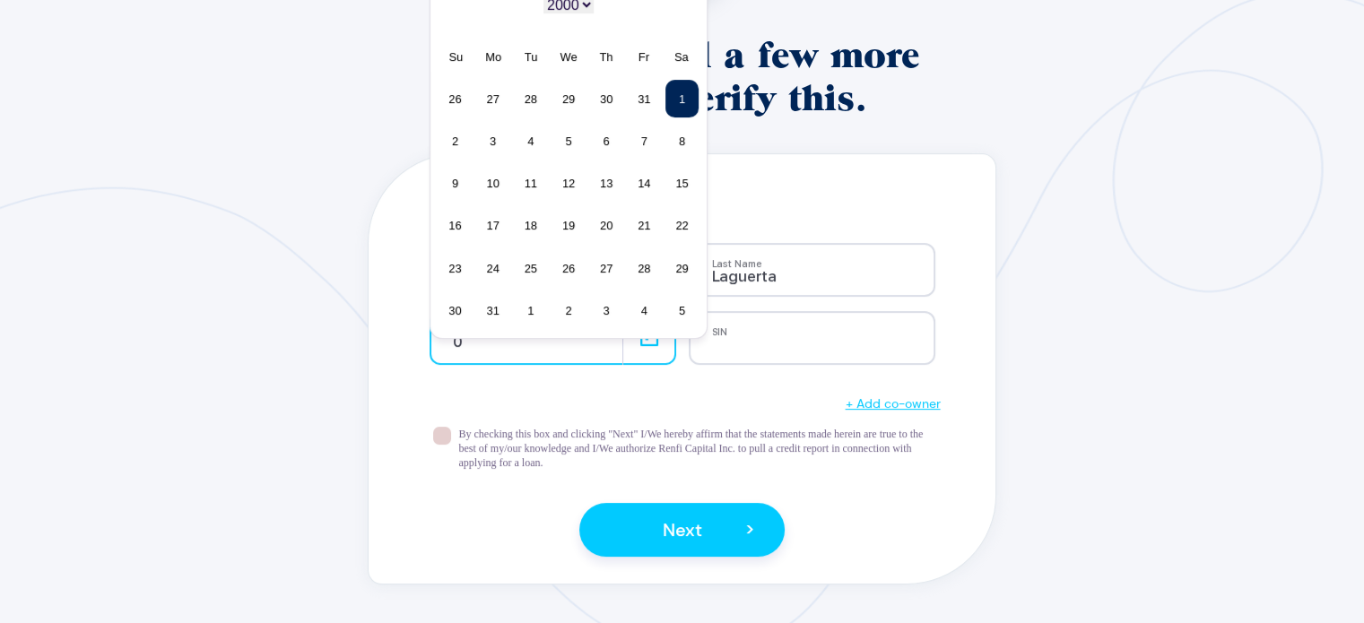
type input "02"
select select "2025"
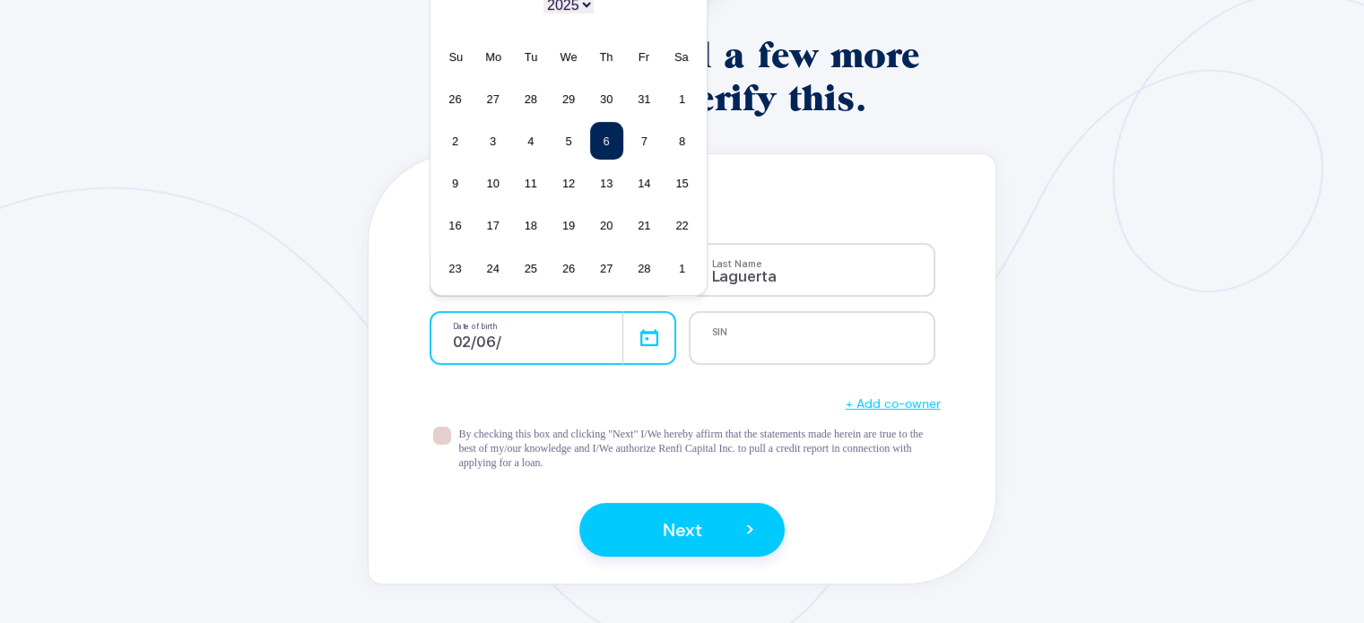
type input "02/06/1"
select select "2001"
type input "[DATE]"
select select "2019"
type input "[DATE]"
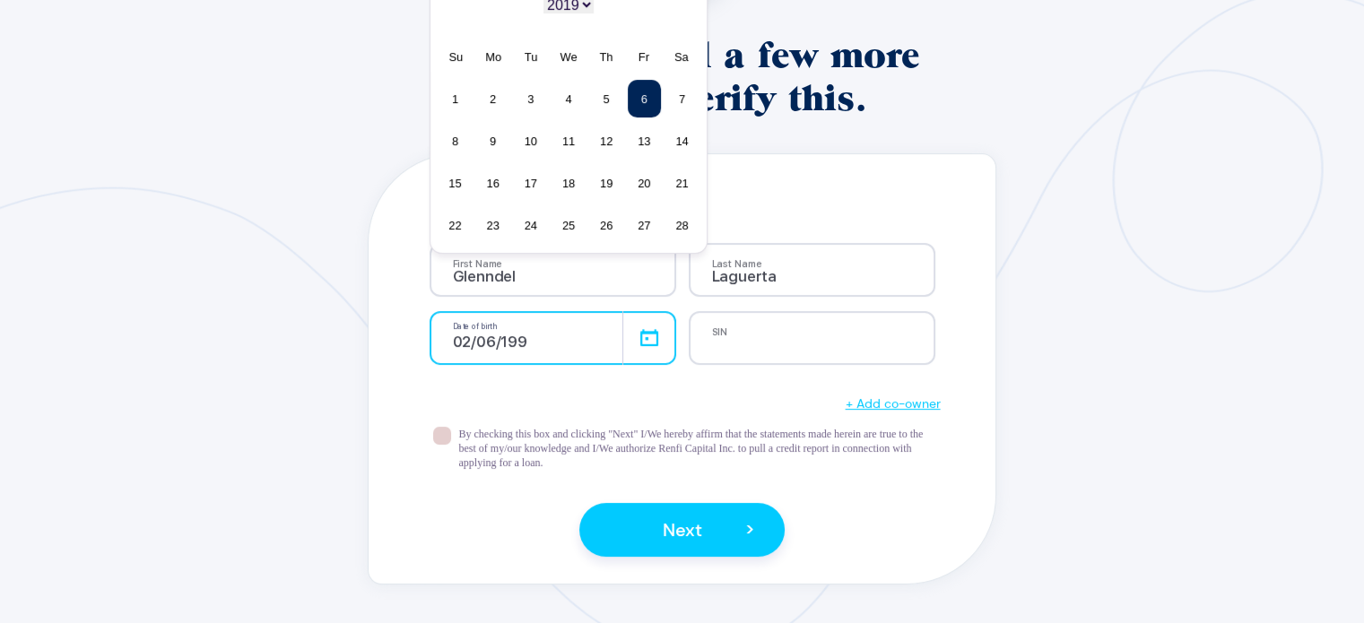
select select "1998"
type input "[DATE]"
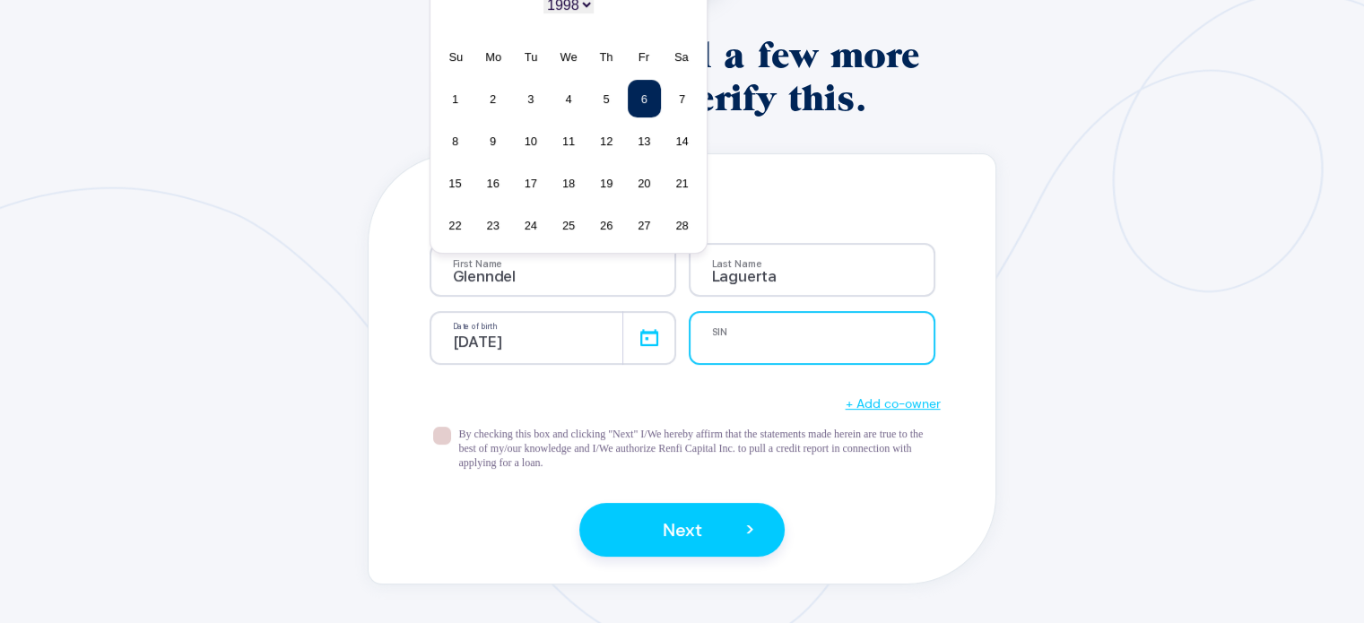
click at [726, 342] on input at bounding box center [820, 344] width 217 height 15
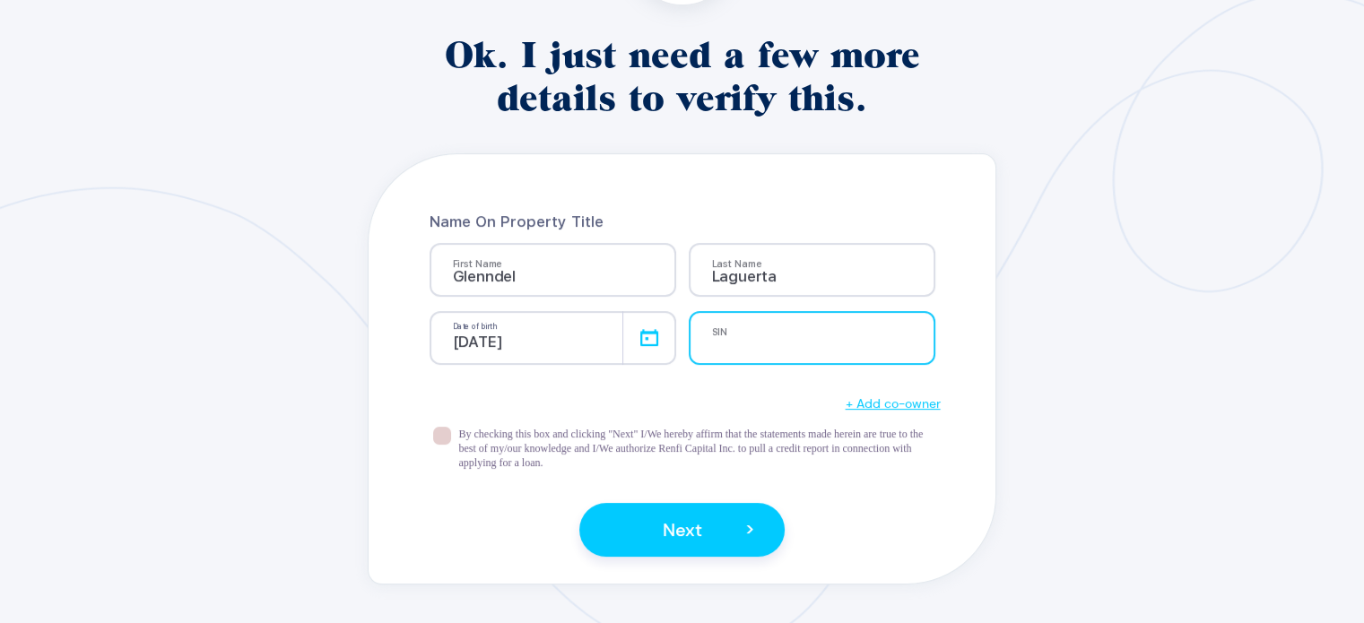
click at [727, 340] on input at bounding box center [820, 344] width 217 height 15
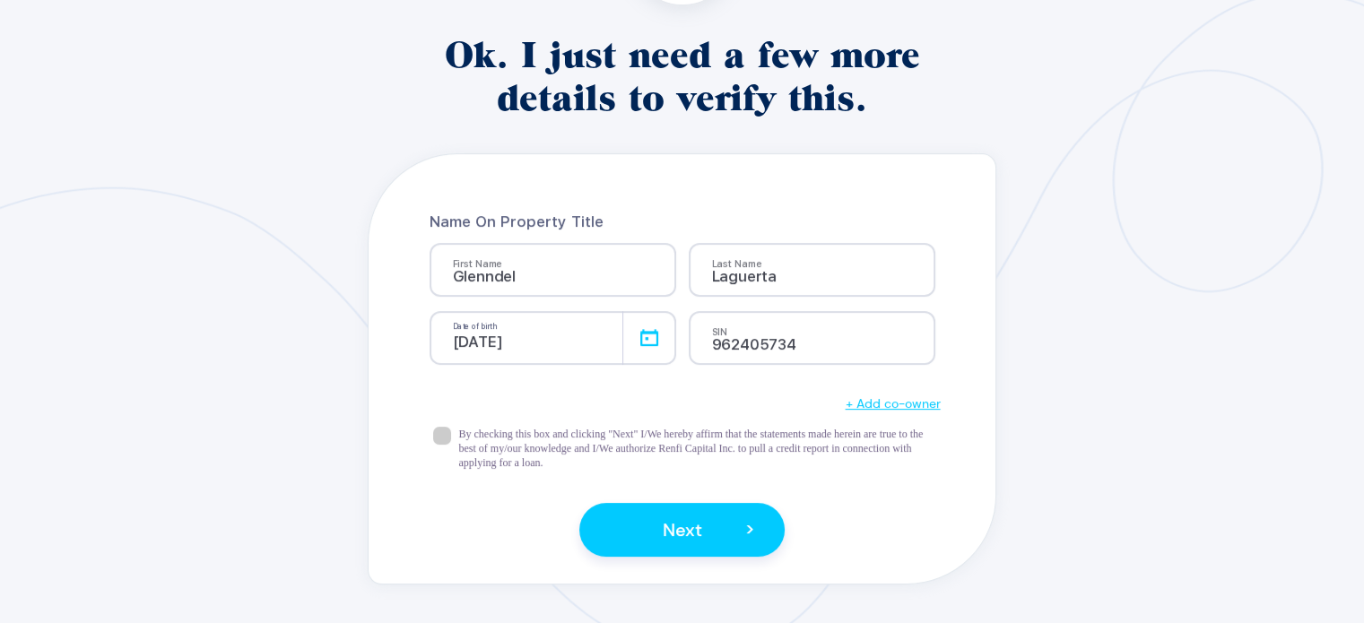
type input "962405734"
click at [449, 430] on span at bounding box center [442, 436] width 18 height 18
click at [451, 427] on input "checkbox" at bounding box center [451, 427] width 0 height 0
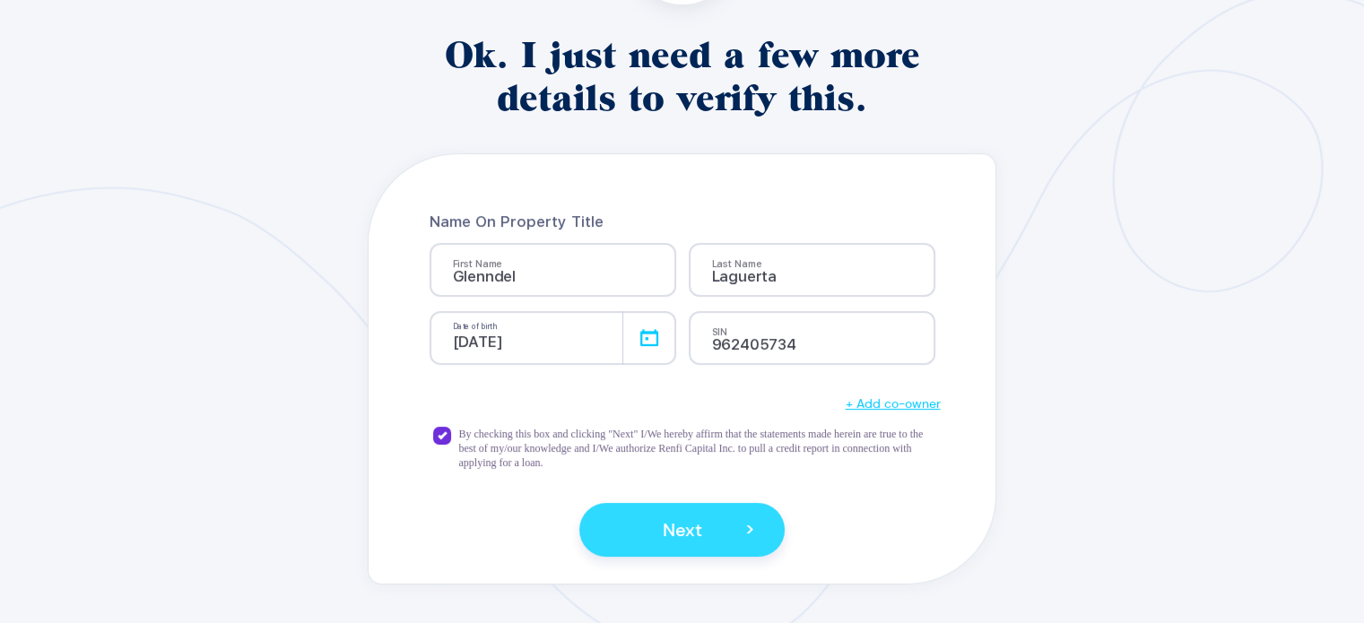
click at [696, 541] on button "Next >" at bounding box center [681, 530] width 205 height 54
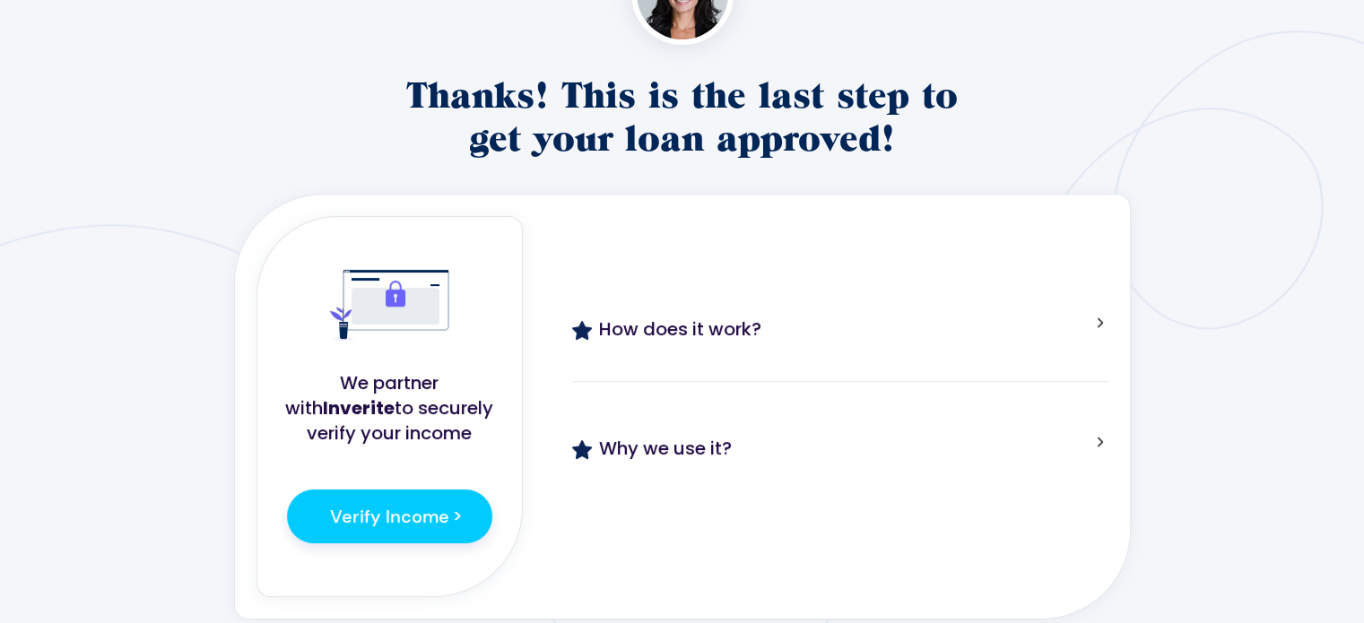
scroll to position [359, 0]
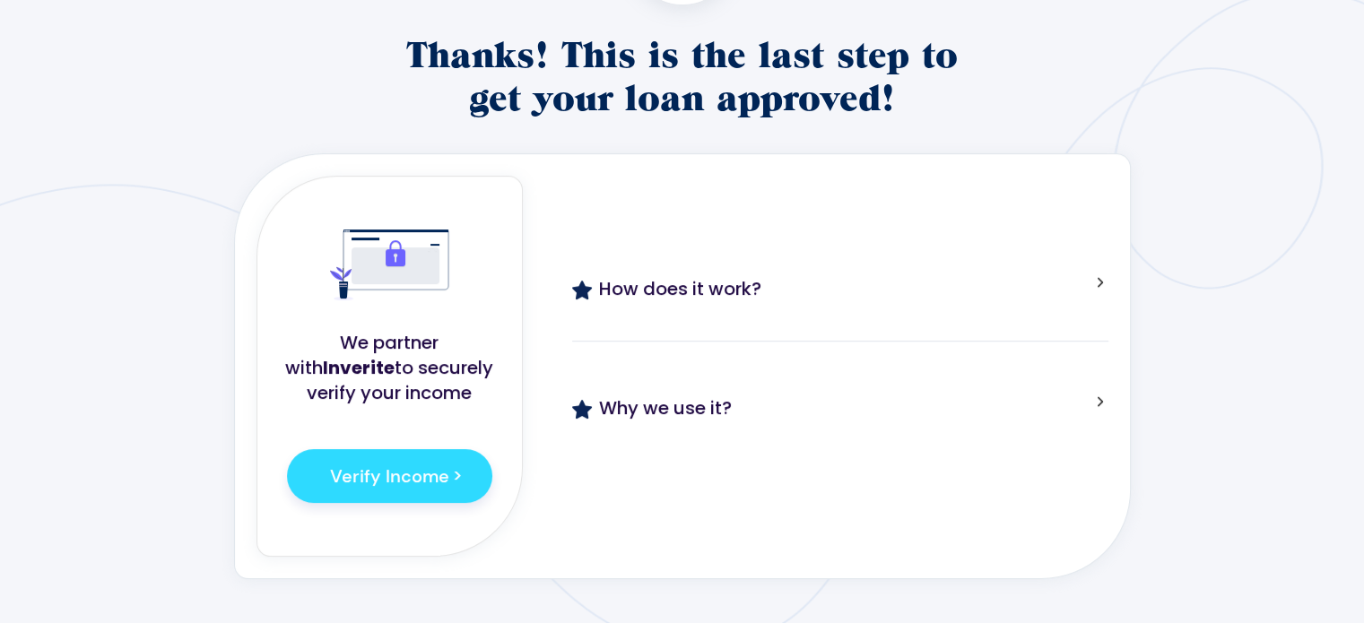
click at [441, 481] on span "Verify Income" at bounding box center [389, 475] width 119 height 23
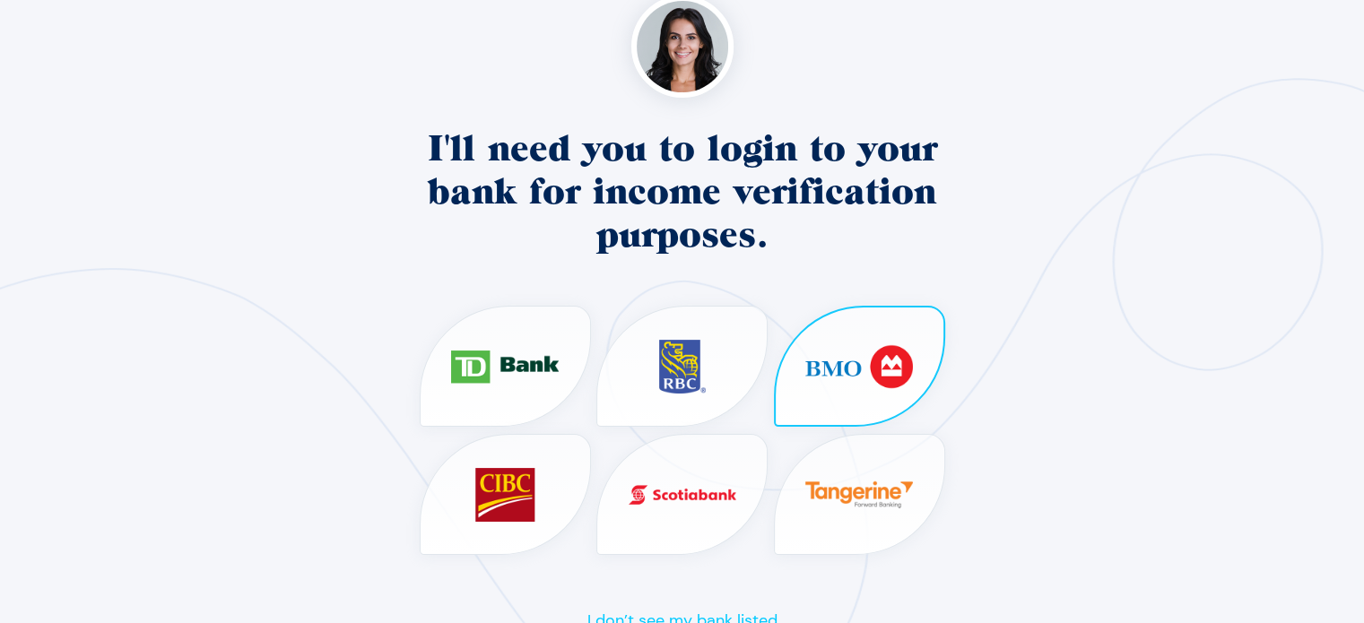
scroll to position [269, 0]
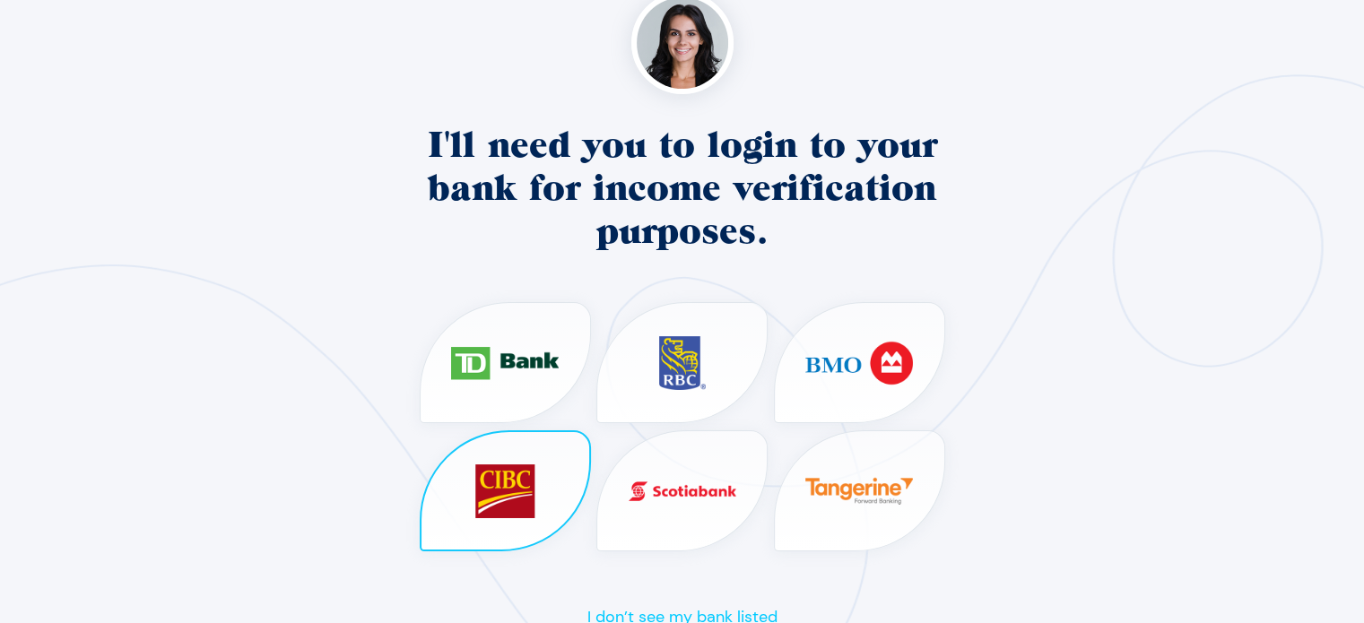
click at [497, 507] on image at bounding box center [505, 491] width 122 height 68
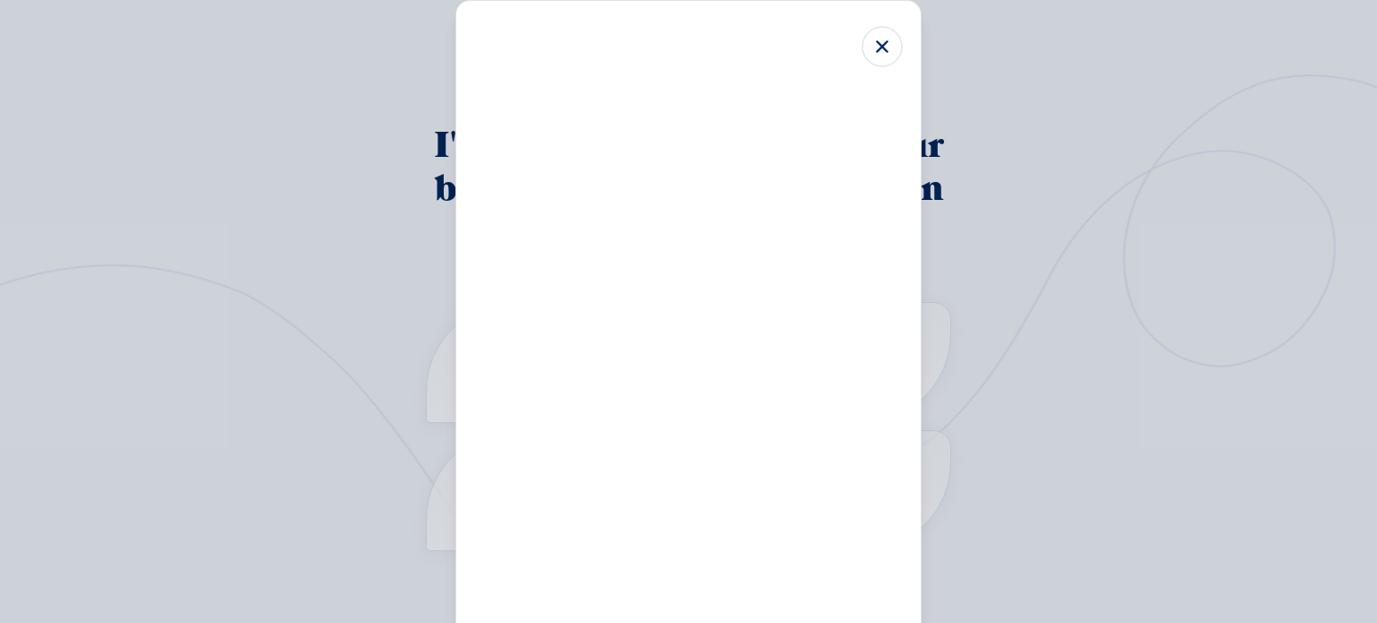
click at [887, 42] on use at bounding box center [882, 46] width 12 height 12
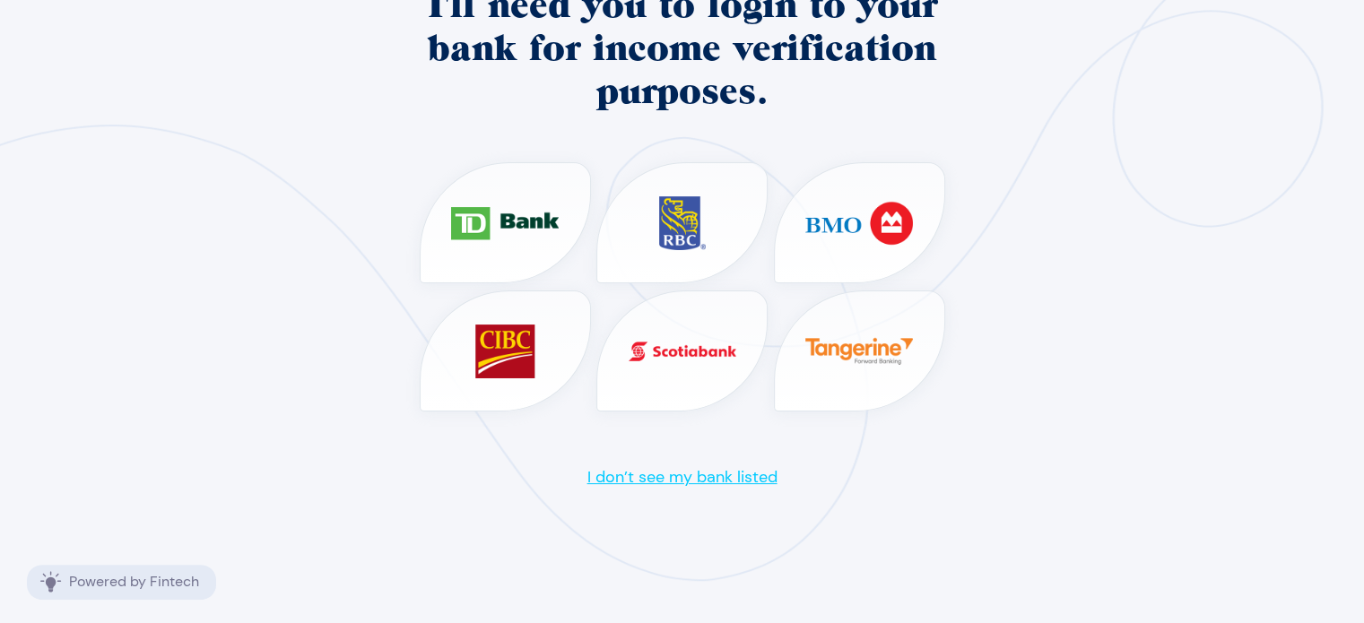
scroll to position [410, 0]
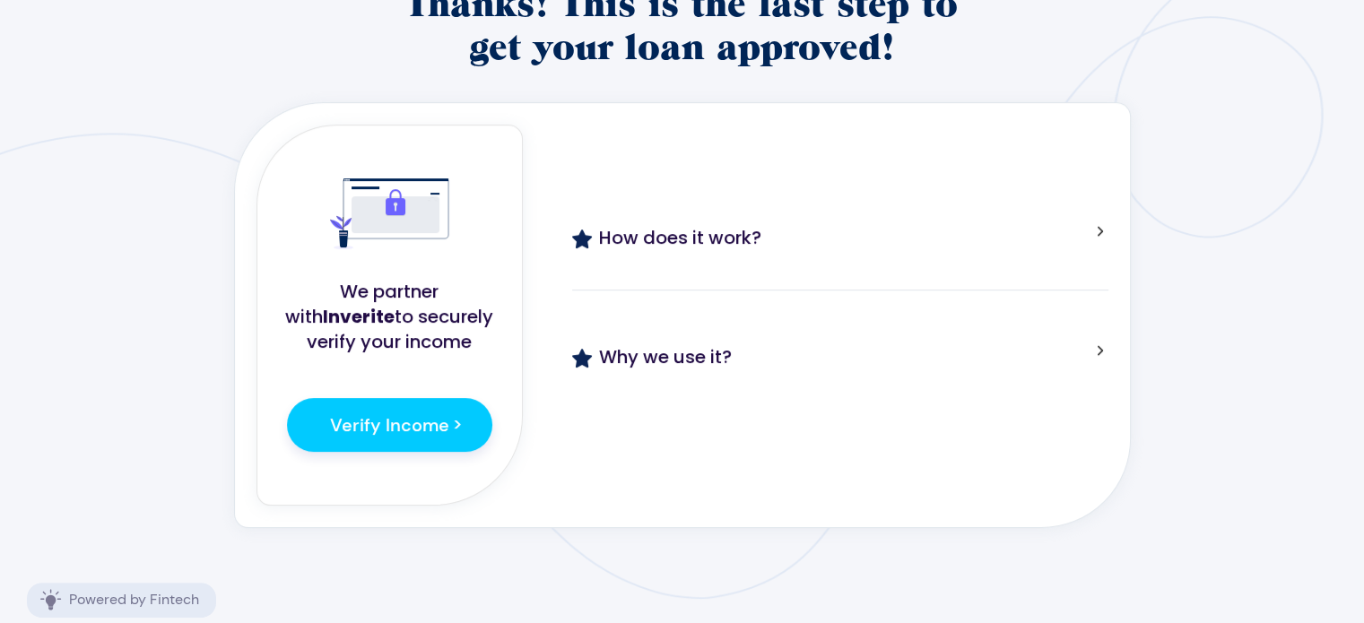
scroll to position [359, 0]
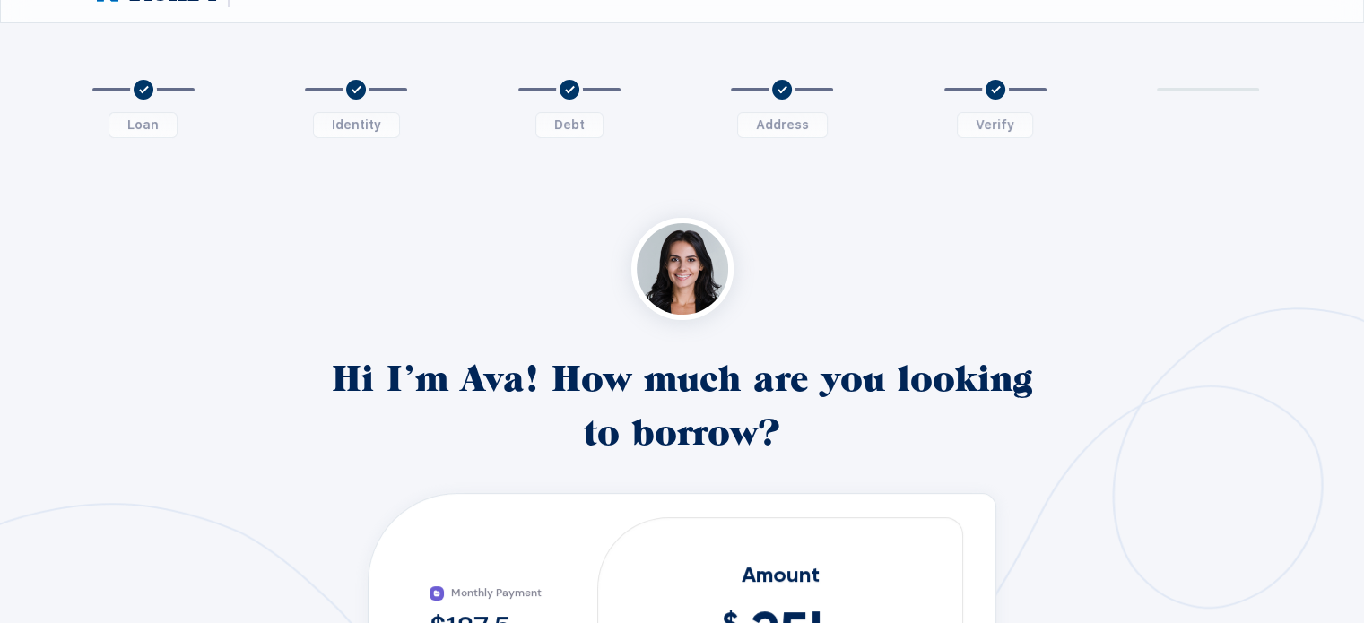
scroll to position [359, 0]
